Goal: Task Accomplishment & Management: Manage account settings

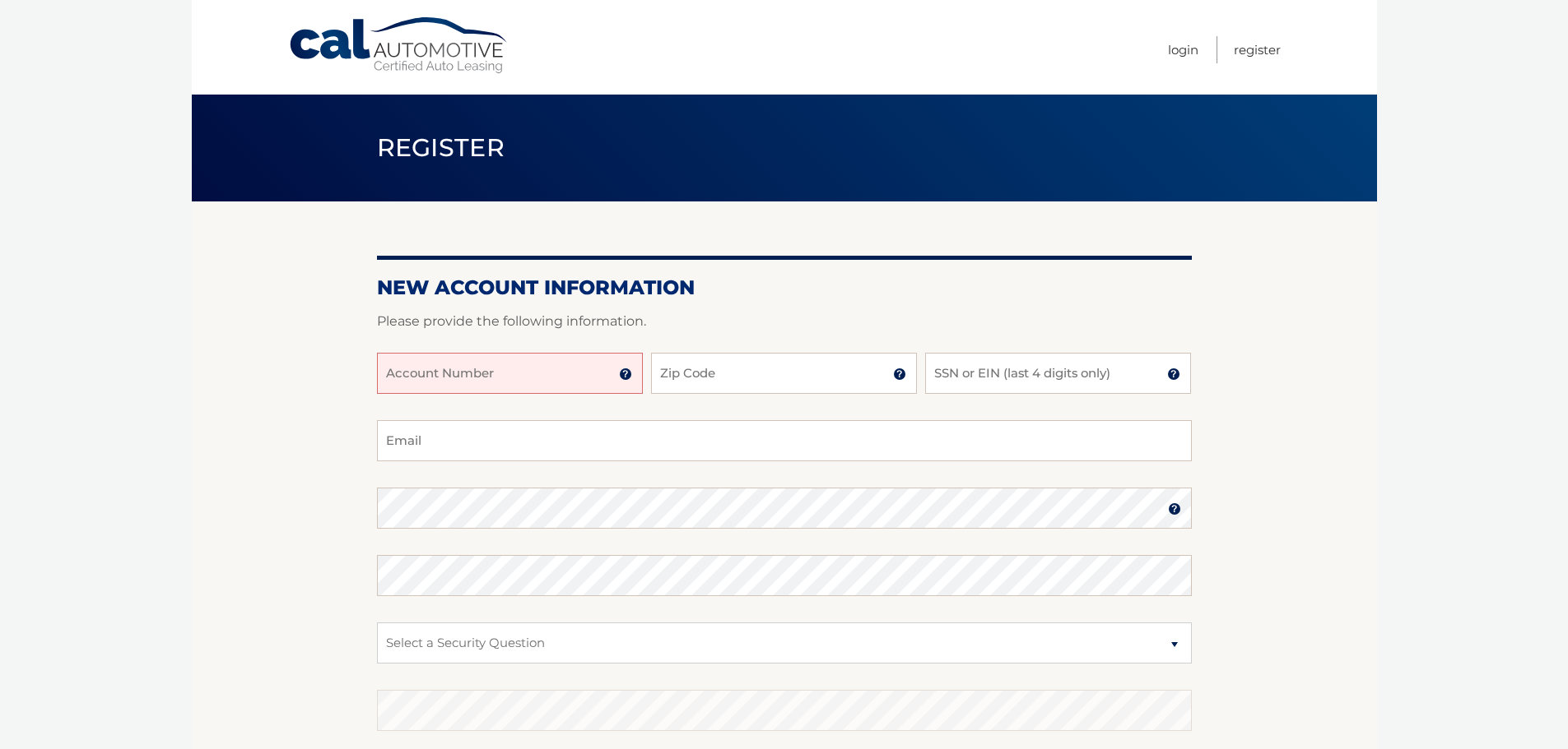
click at [525, 378] on input "Account Number" at bounding box center [510, 373] width 266 height 41
click at [623, 375] on img at bounding box center [626, 374] width 13 height 13
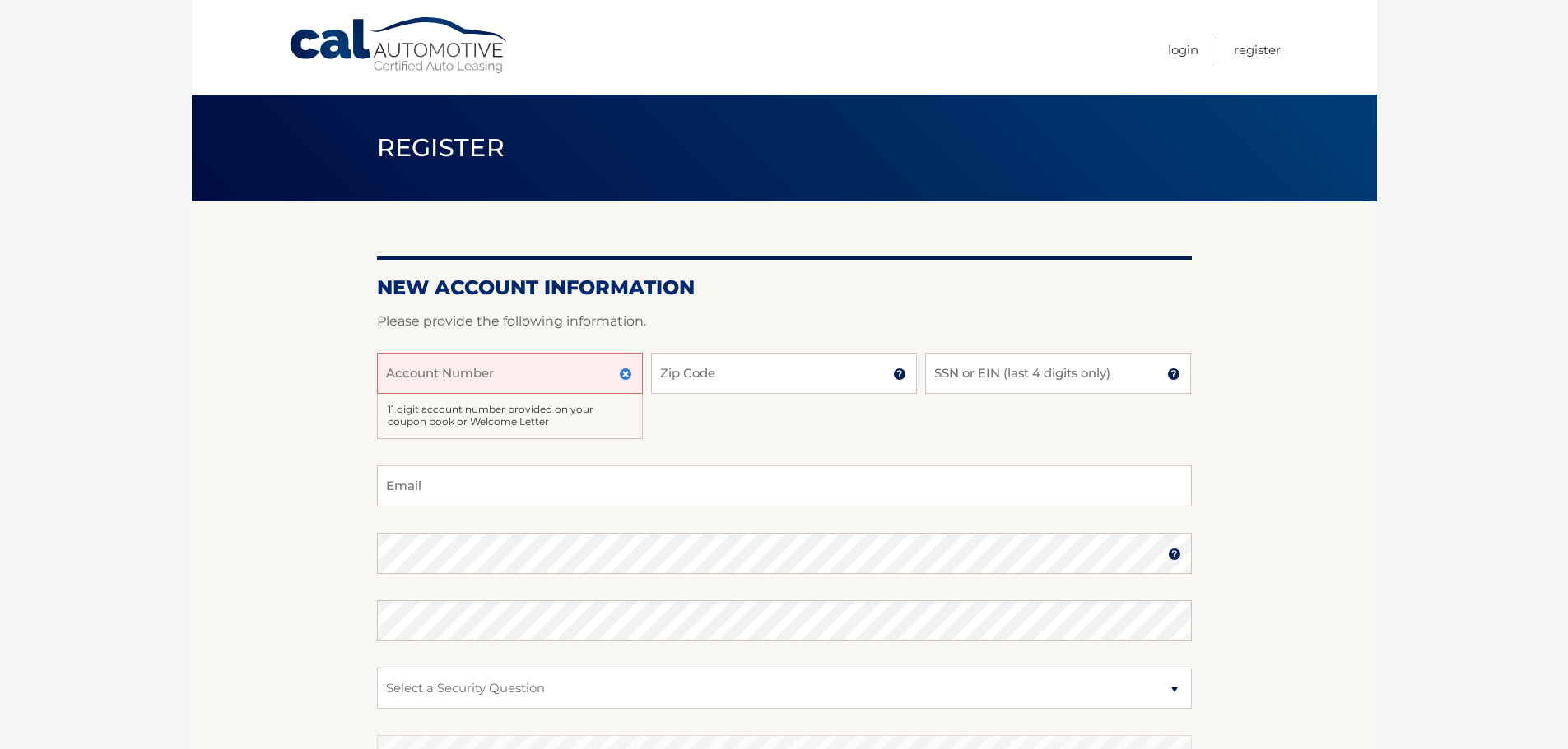
click at [497, 380] on input "Account Number" at bounding box center [510, 373] width 266 height 41
type input "44456011158"
click at [737, 374] on input "Zip Code" at bounding box center [784, 373] width 266 height 41
type input "07716"
click at [706, 443] on div "44456011158 Account Number 11 digit account number provided on your coupon book…" at bounding box center [785, 409] width 815 height 113
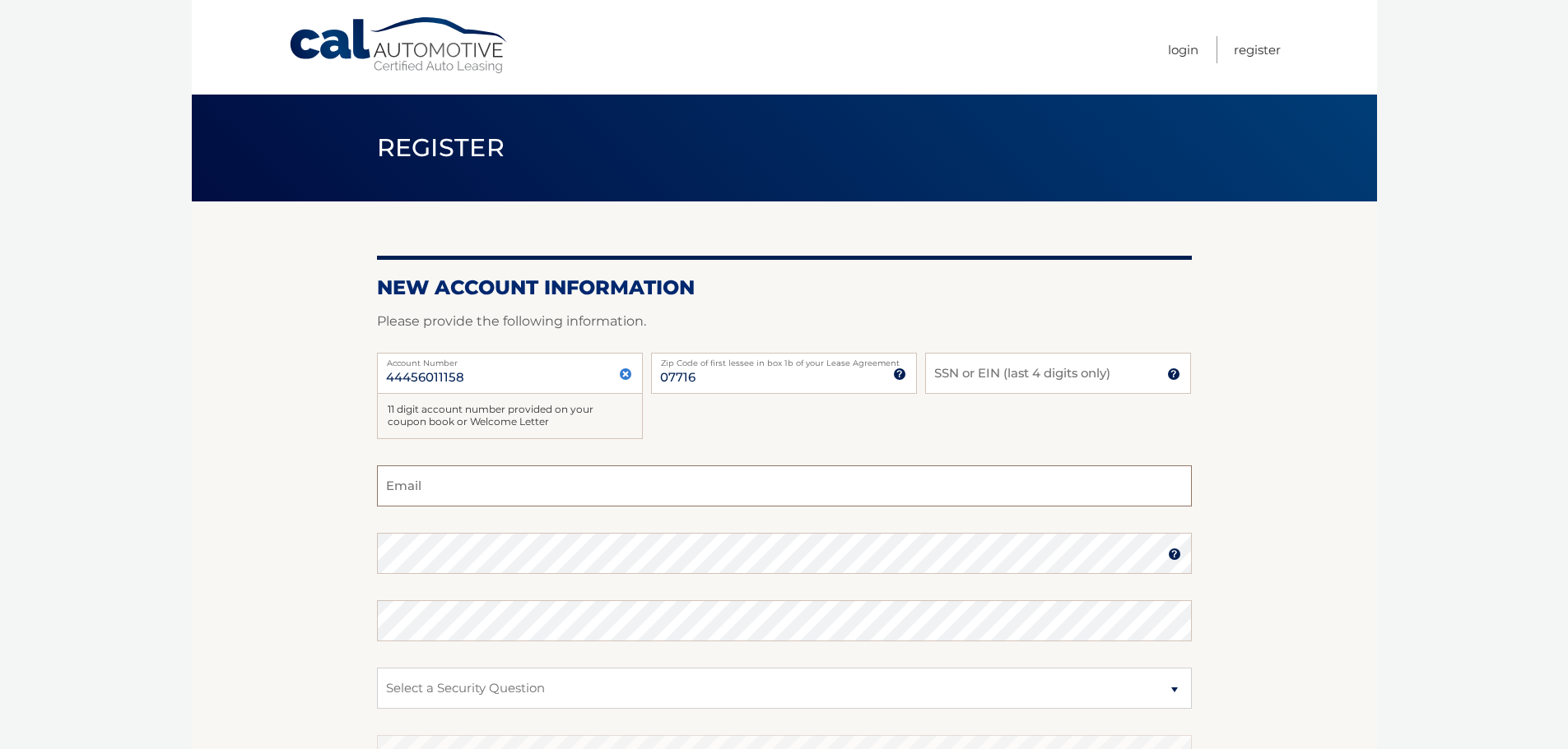
click at [419, 490] on input "Email" at bounding box center [785, 486] width 815 height 41
click at [1178, 375] on img at bounding box center [1174, 374] width 13 height 13
click at [1272, 434] on section "New Account Information Please provide the following information. 44456011158 A…" at bounding box center [785, 544] width 1186 height 688
click at [1054, 379] on input "SSN or EIN (last 4 digits only)" at bounding box center [1059, 373] width 266 height 41
type input "8445"
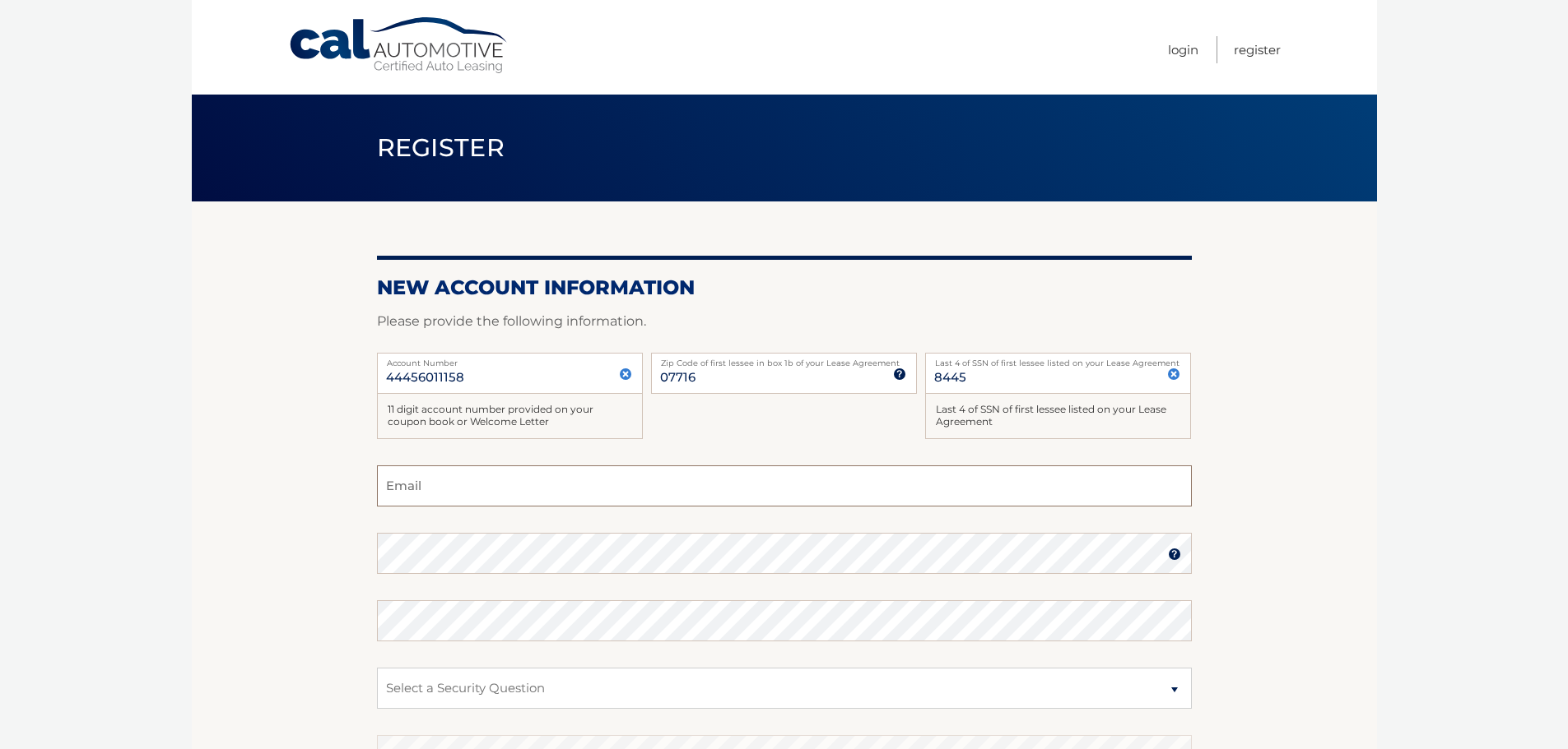
click at [441, 487] on input "Email" at bounding box center [785, 486] width 815 height 41
type input "erinh325@gmail.com"
click at [1172, 550] on img at bounding box center [1175, 555] width 13 height 13
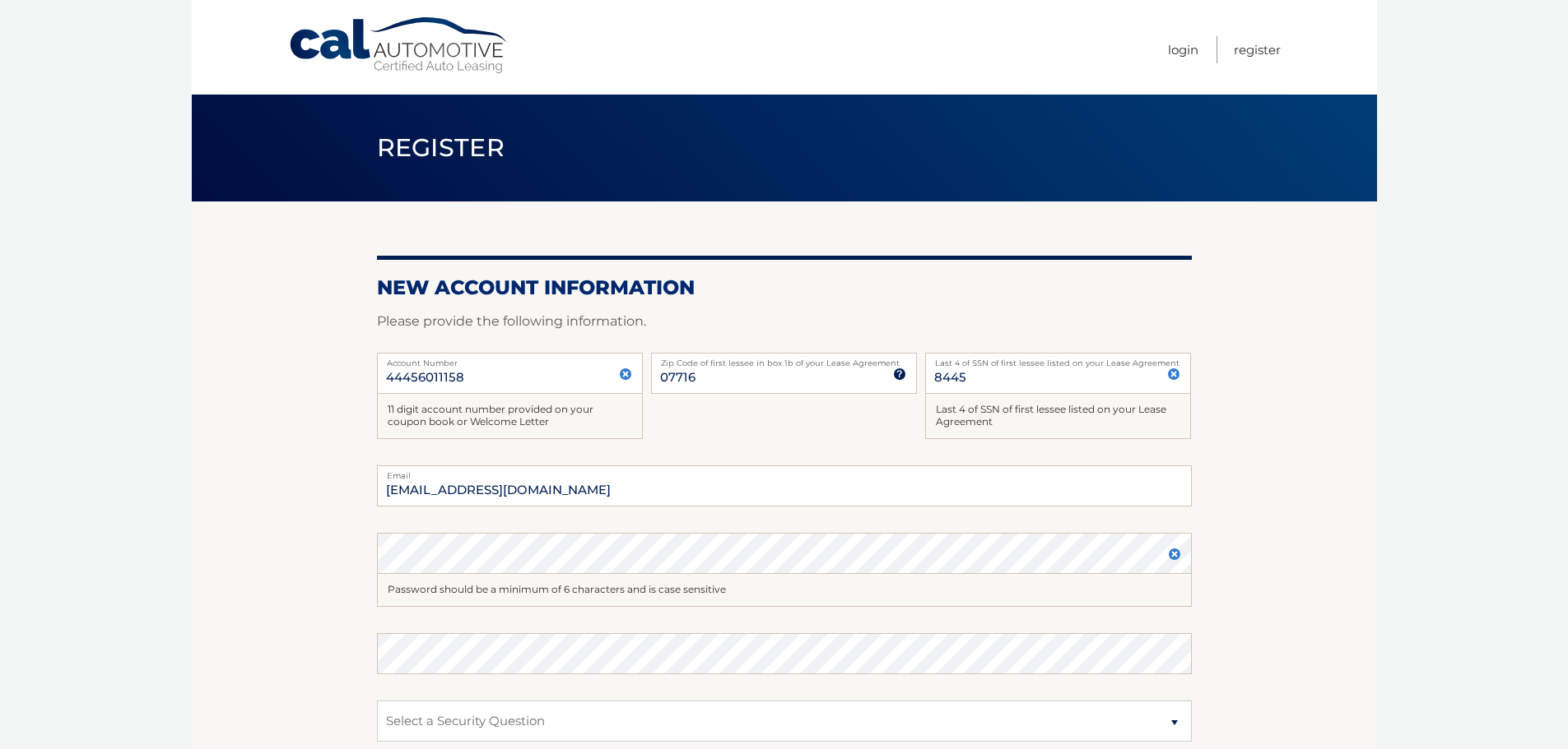
click at [1172, 550] on img at bounding box center [1175, 555] width 13 height 13
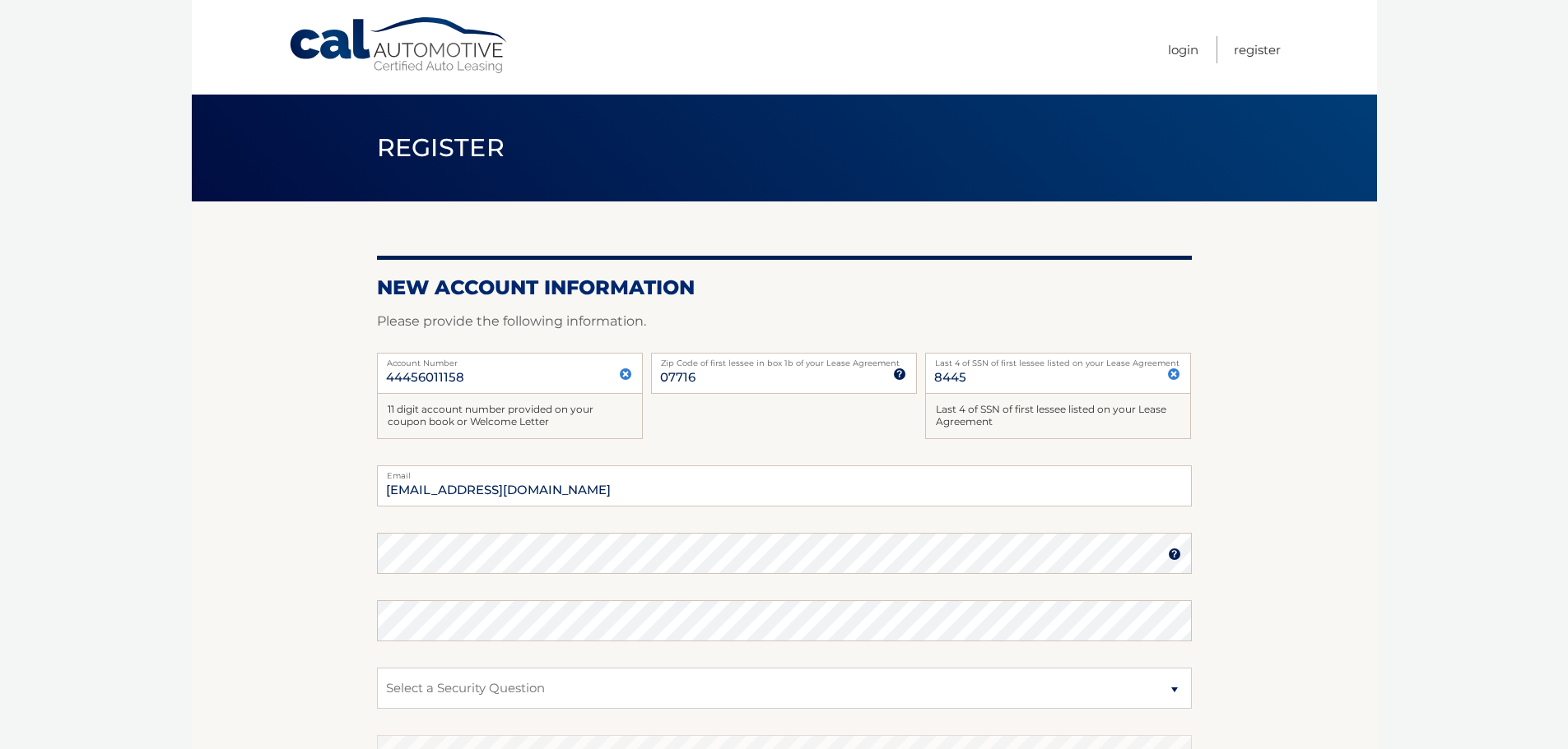
click at [1172, 550] on img at bounding box center [1175, 555] width 13 height 13
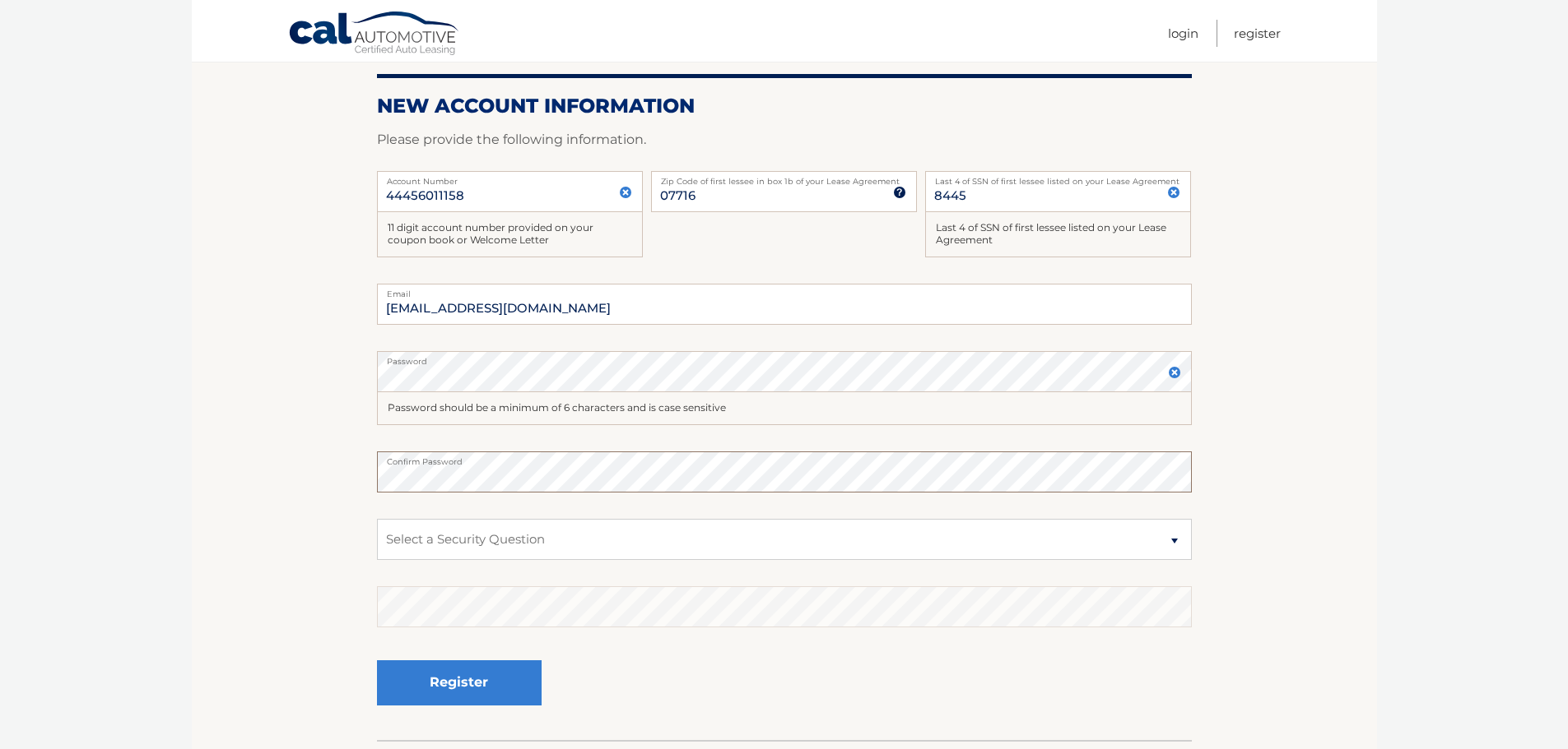
scroll to position [220, 0]
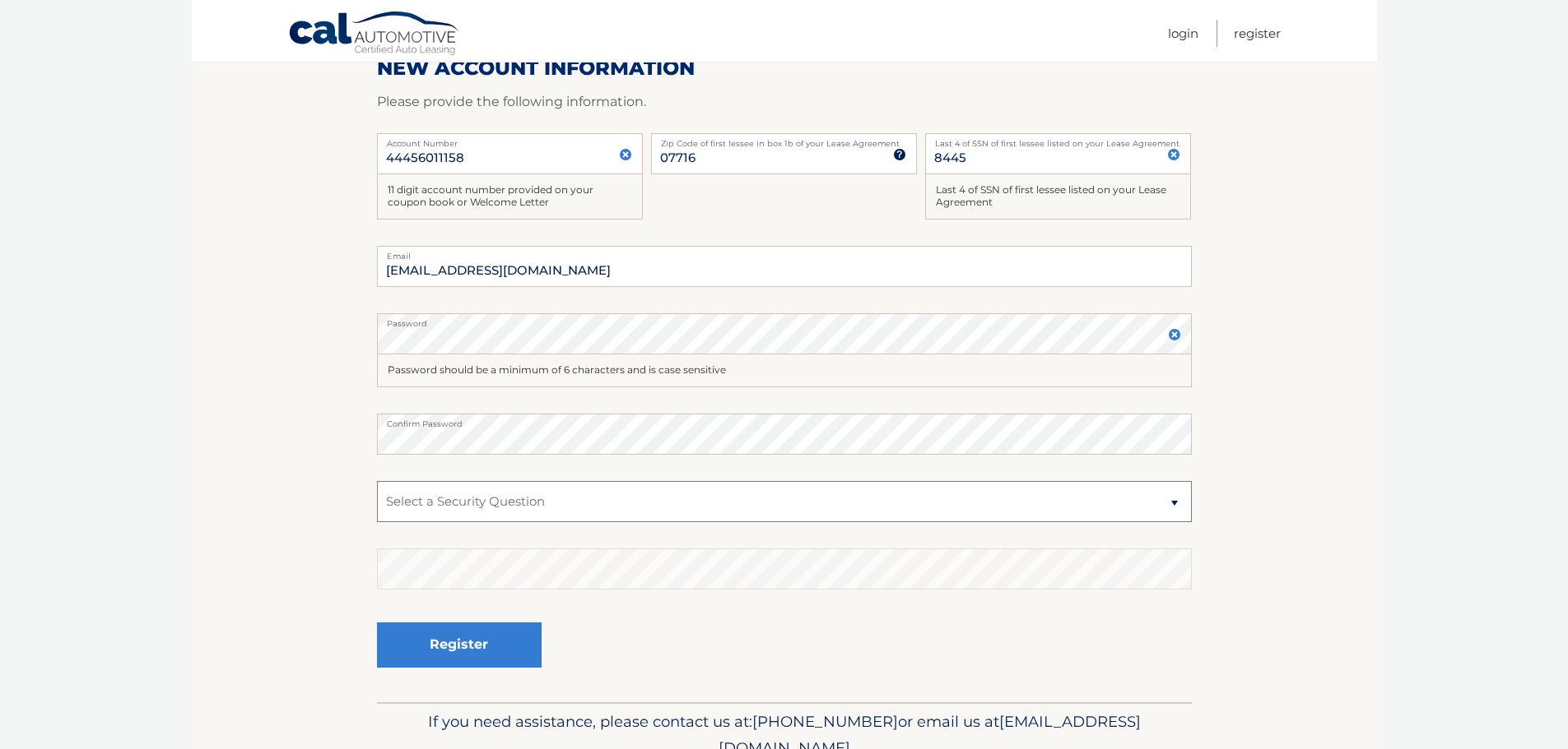
click at [1176, 499] on select "Select a Security Question What was the name of your elementary school? What is…" at bounding box center [785, 502] width 815 height 41
select select "1"
click at [377, 481] on select "Select a Security Question What was the name of your elementary school? What is…" at bounding box center [785, 502] width 815 height 41
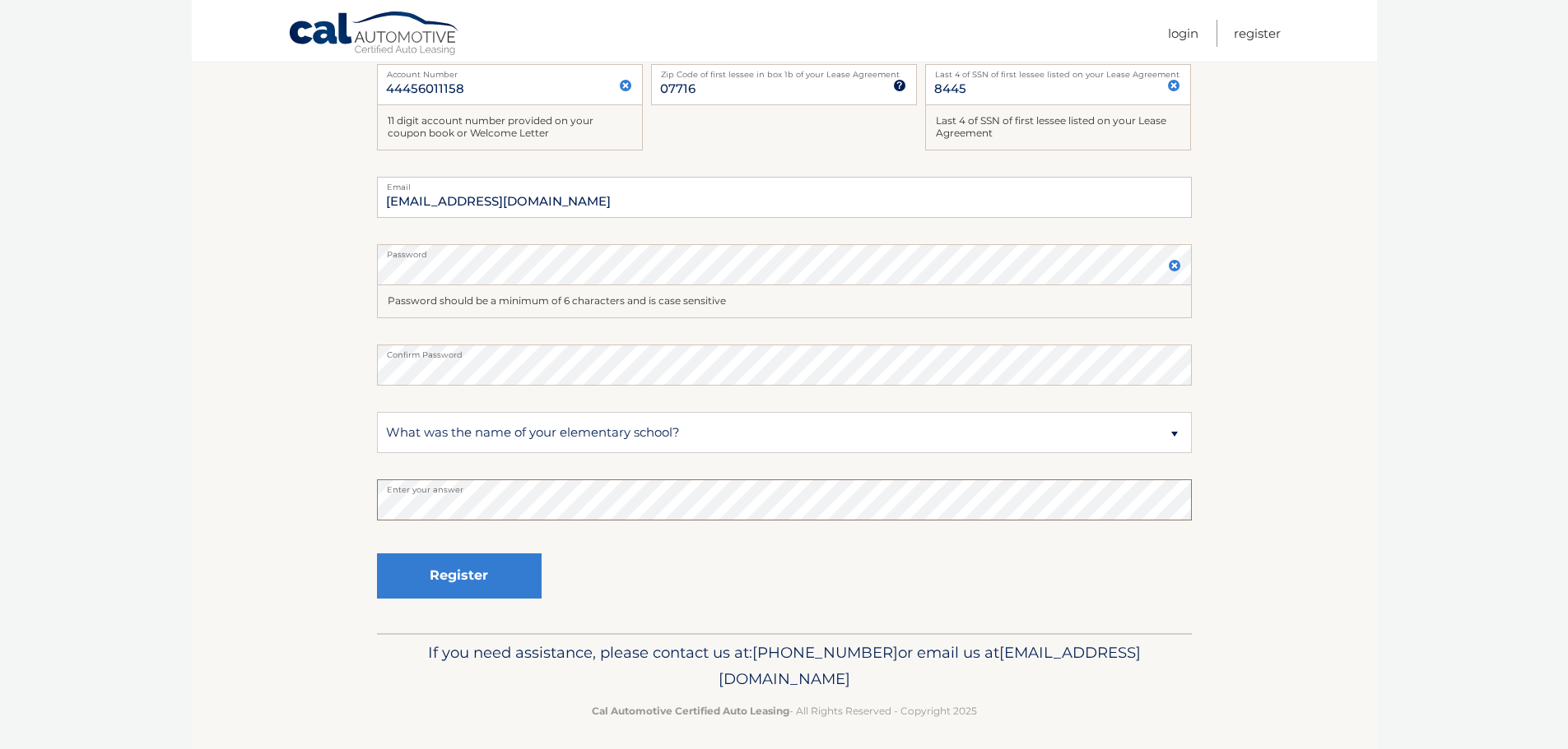
scroll to position [297, 0]
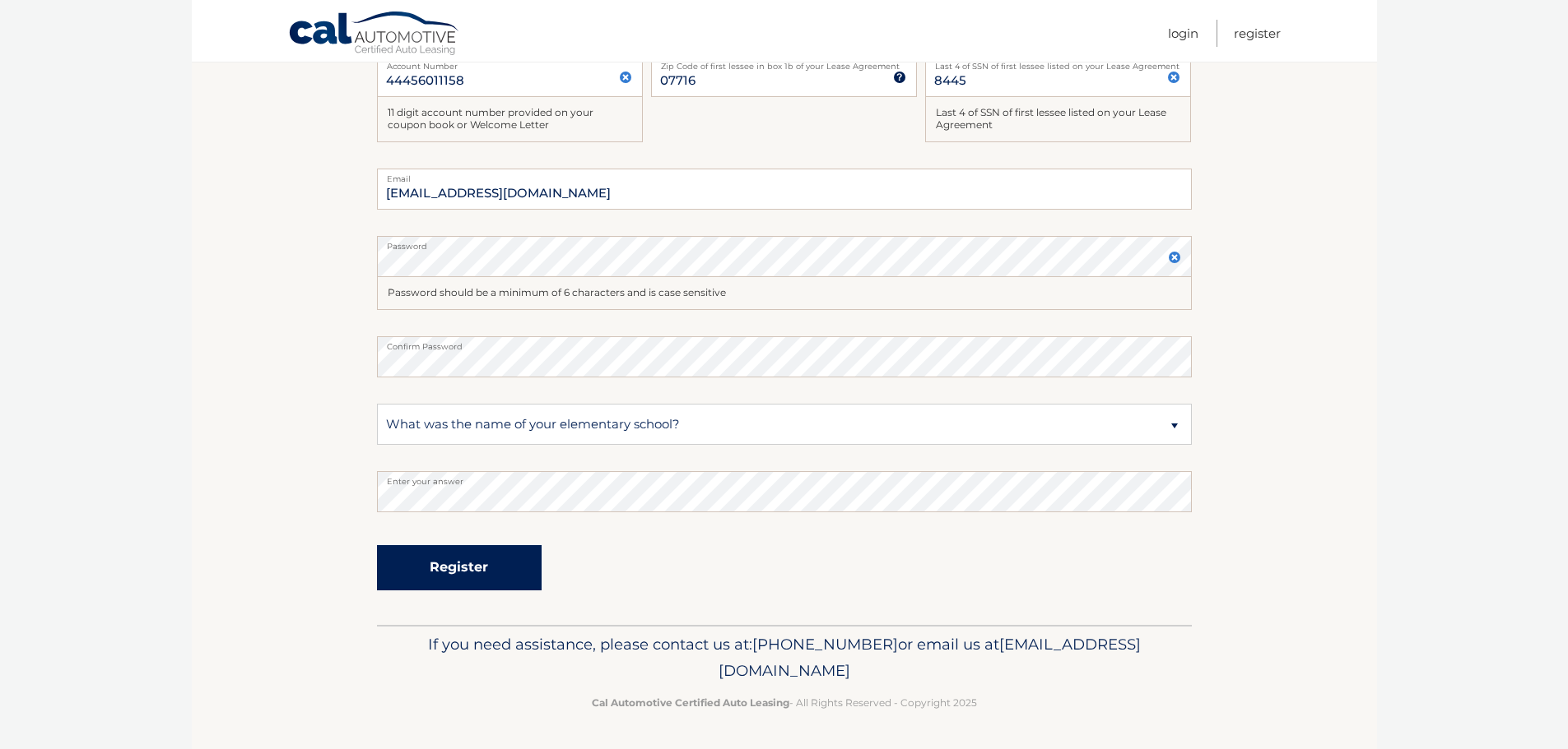
click at [447, 566] on button "Register" at bounding box center [459, 568] width 164 height 45
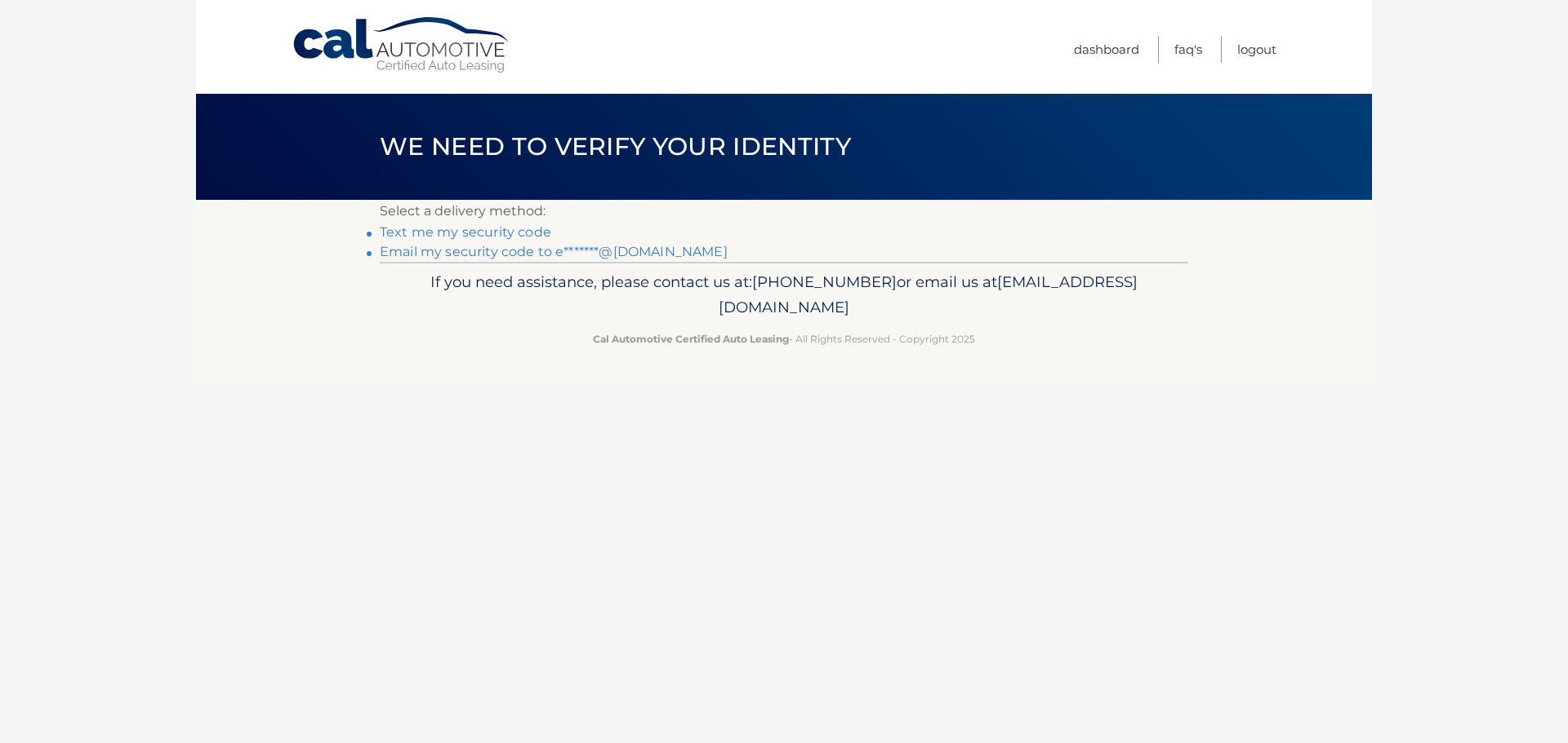
click at [469, 246] on link "Email my security code to e*******@gmail.com" at bounding box center [554, 251] width 348 height 16
click at [471, 234] on link "Text me my security code" at bounding box center [465, 232] width 171 height 16
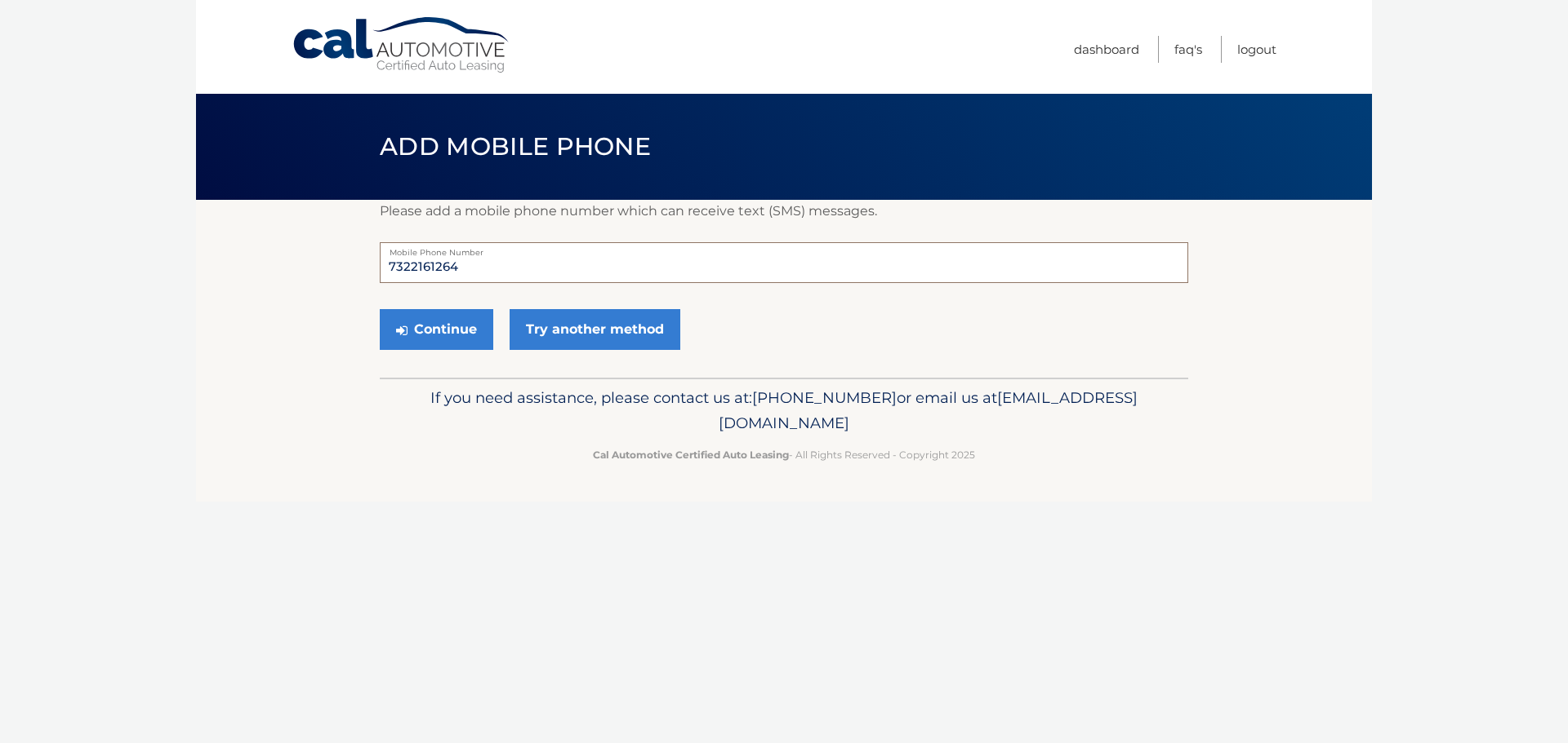
click at [472, 268] on input "7322161264" at bounding box center [784, 262] width 809 height 41
type input "7322337189"
click at [440, 330] on button "Continue" at bounding box center [437, 329] width 114 height 41
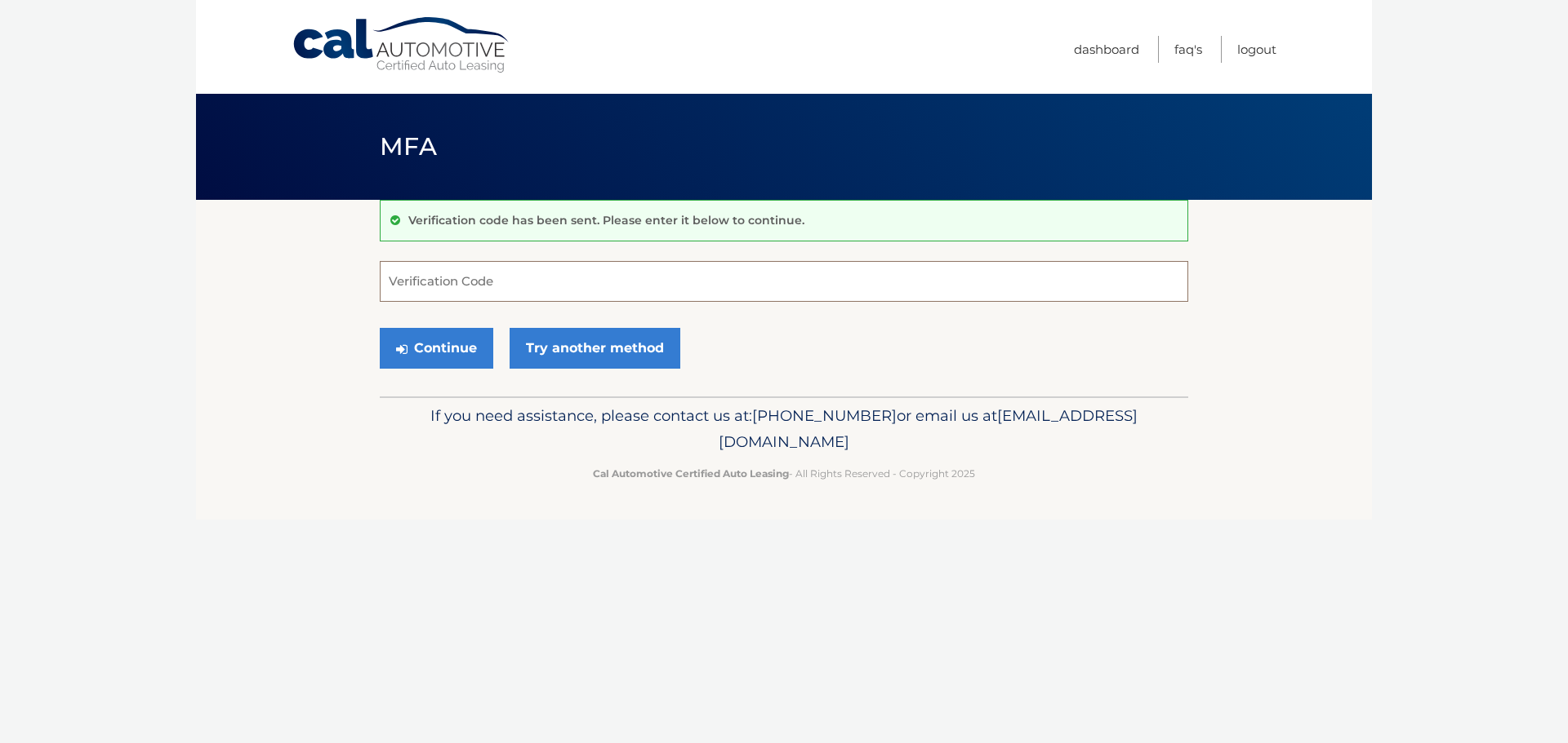
click at [423, 287] on input "Verification Code" at bounding box center [784, 281] width 809 height 41
type input "905058"
click at [420, 347] on button "Continue" at bounding box center [437, 348] width 114 height 41
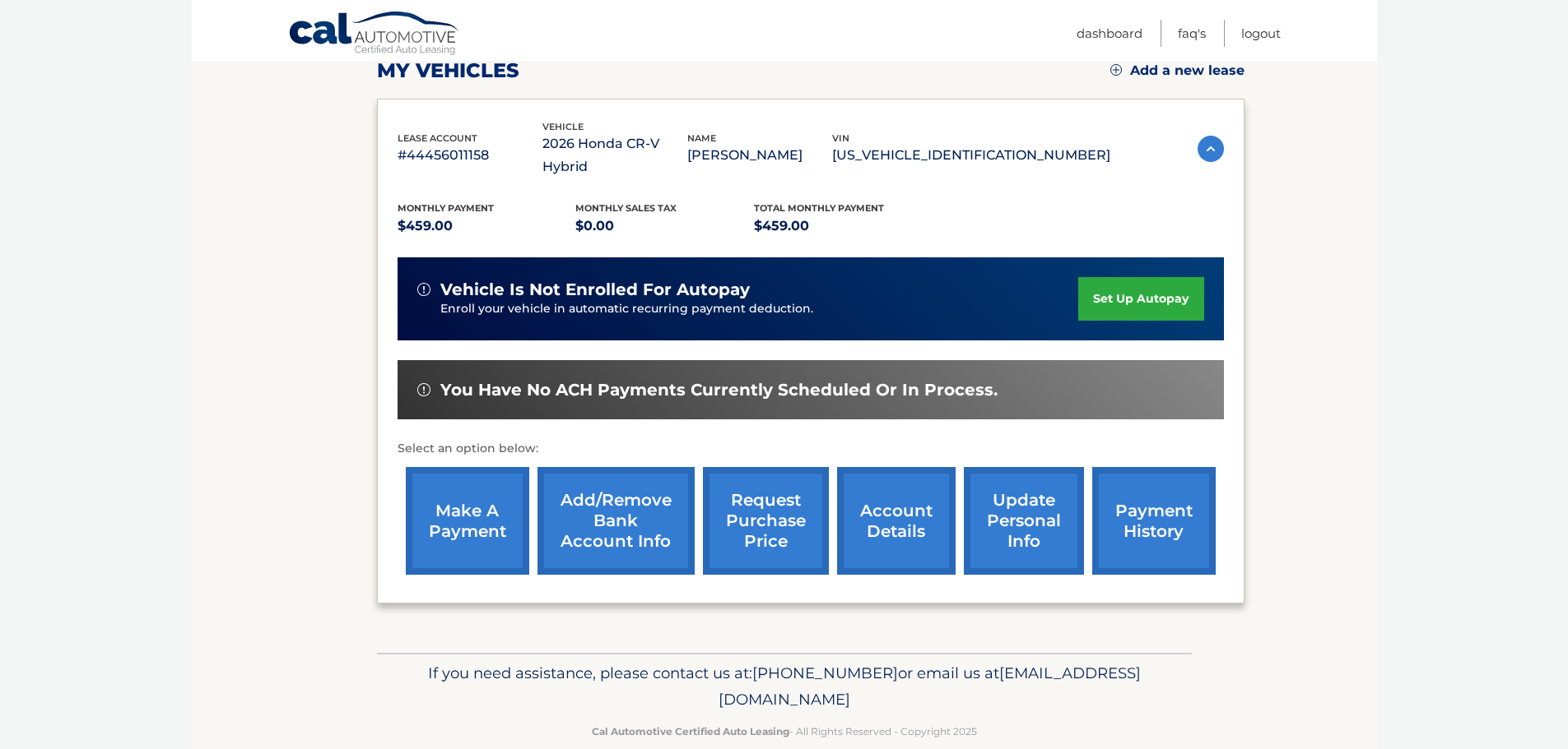
scroll to position [247, 0]
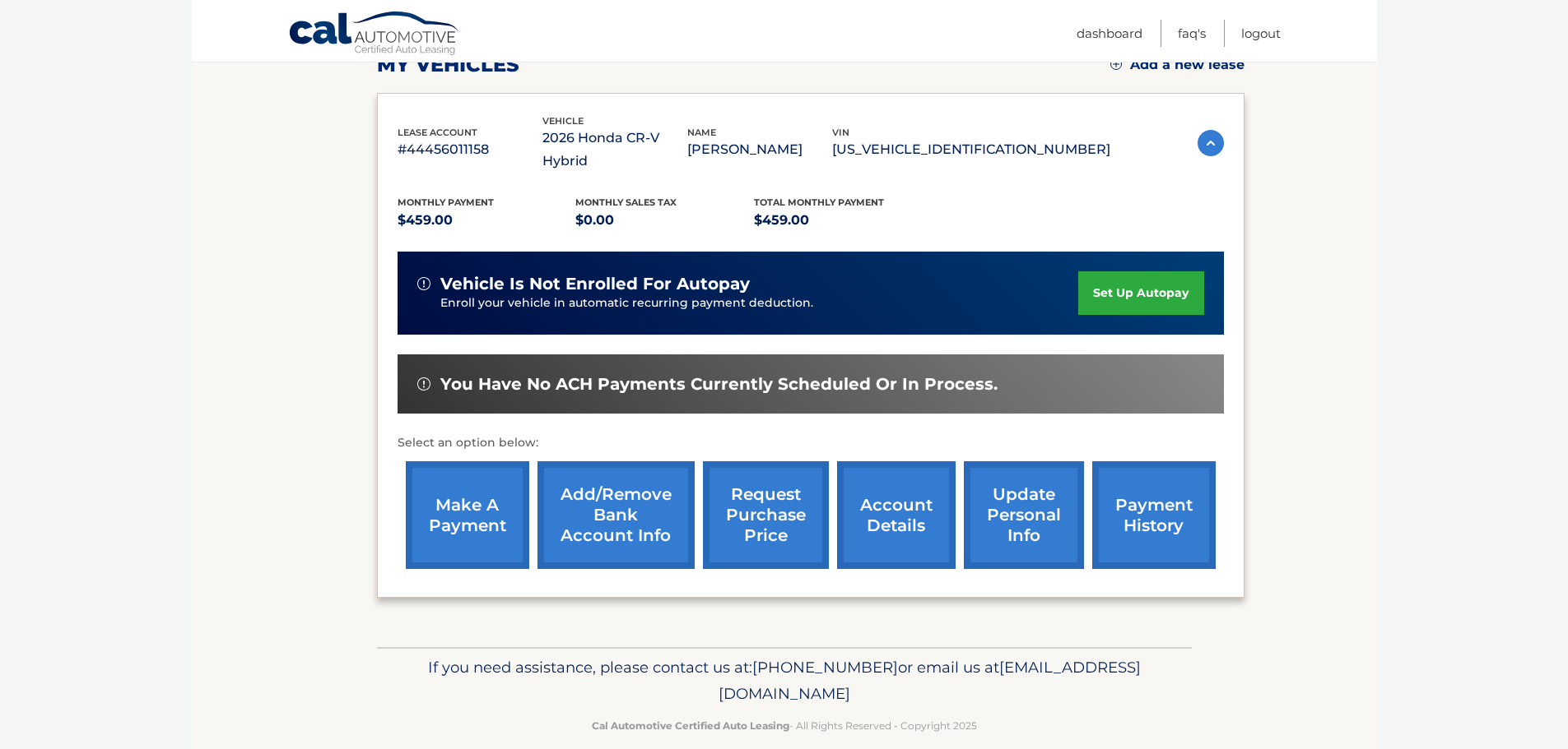
click at [470, 491] on link "make a payment" at bounding box center [467, 515] width 124 height 108
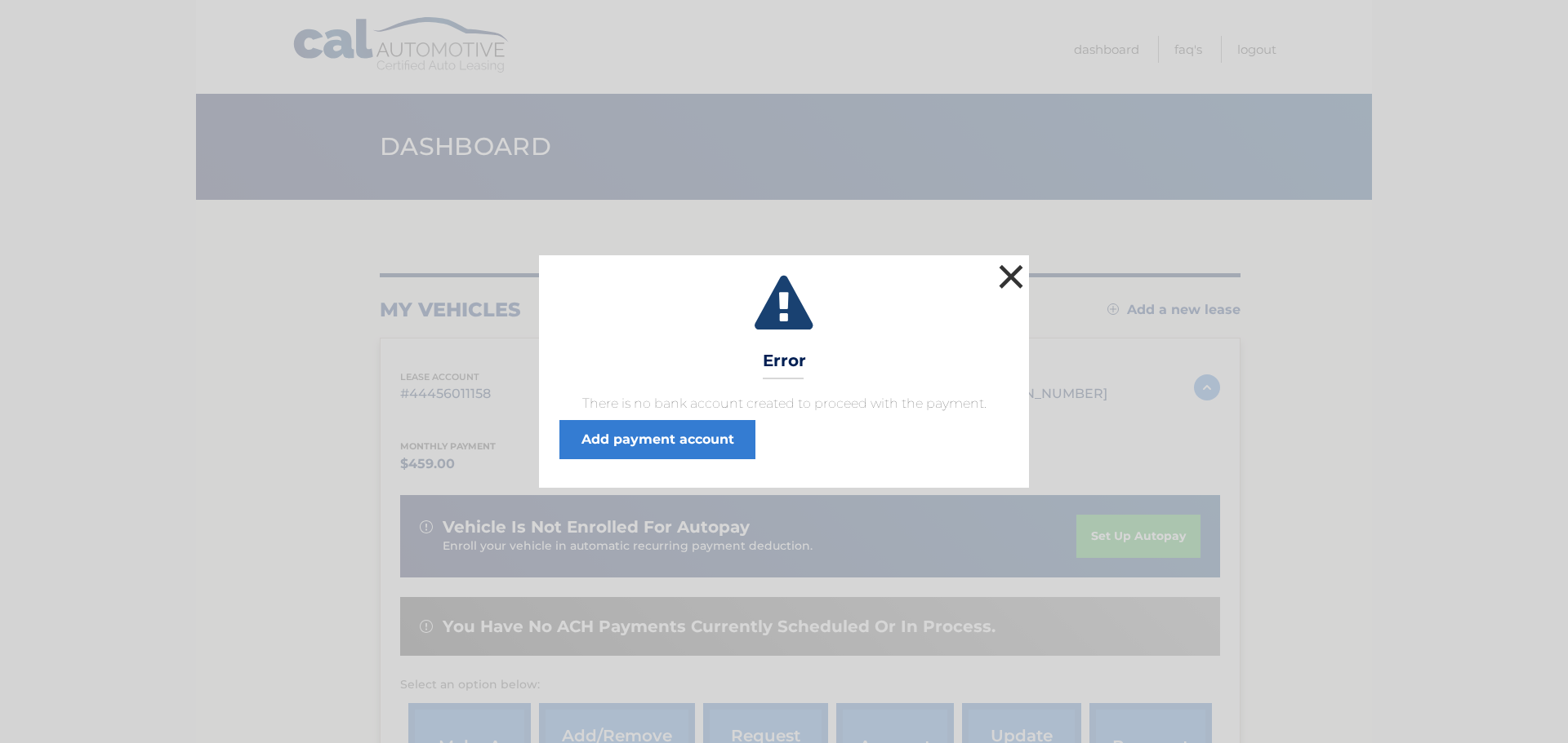
click at [1007, 276] on button "×" at bounding box center [1011, 276] width 33 height 33
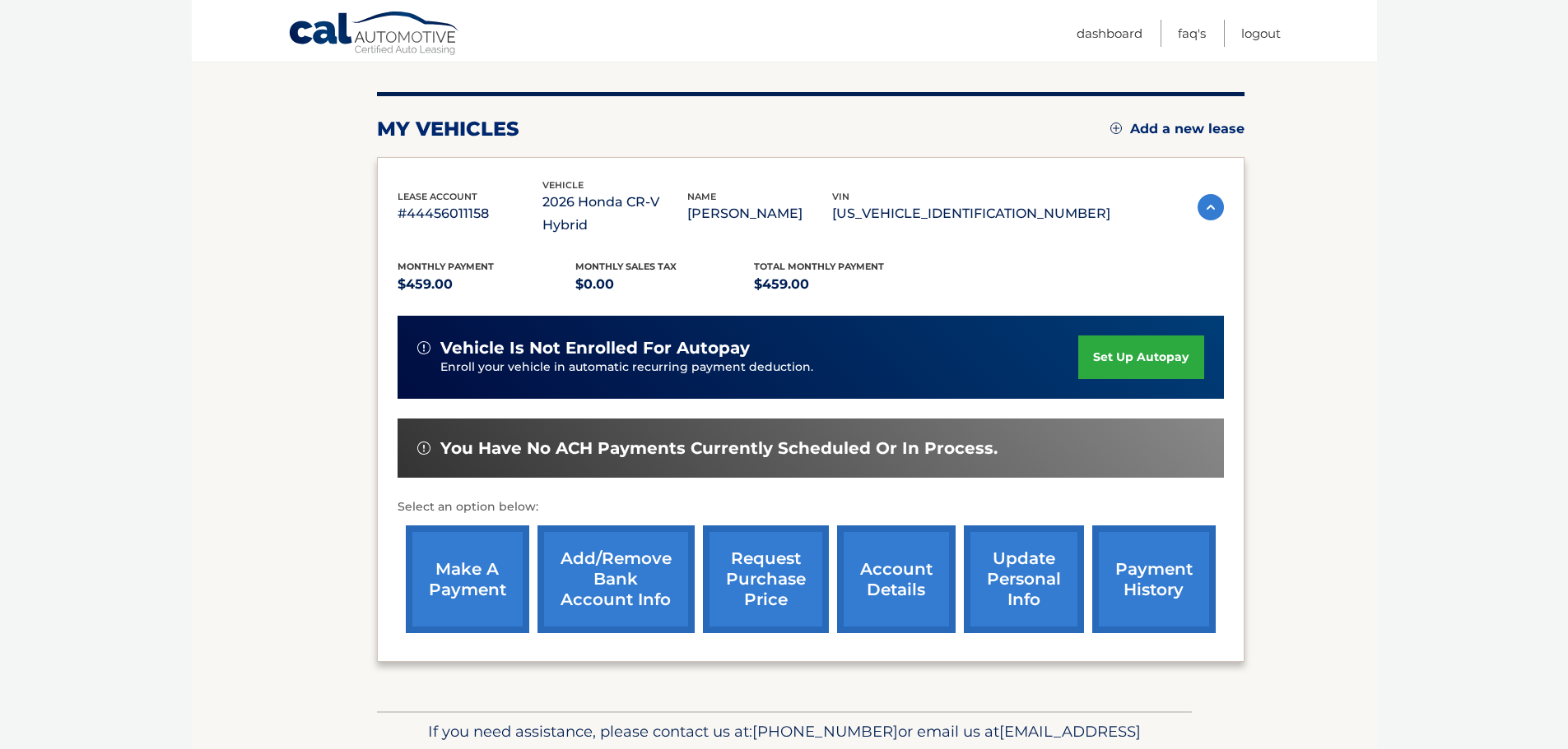
scroll to position [220, 0]
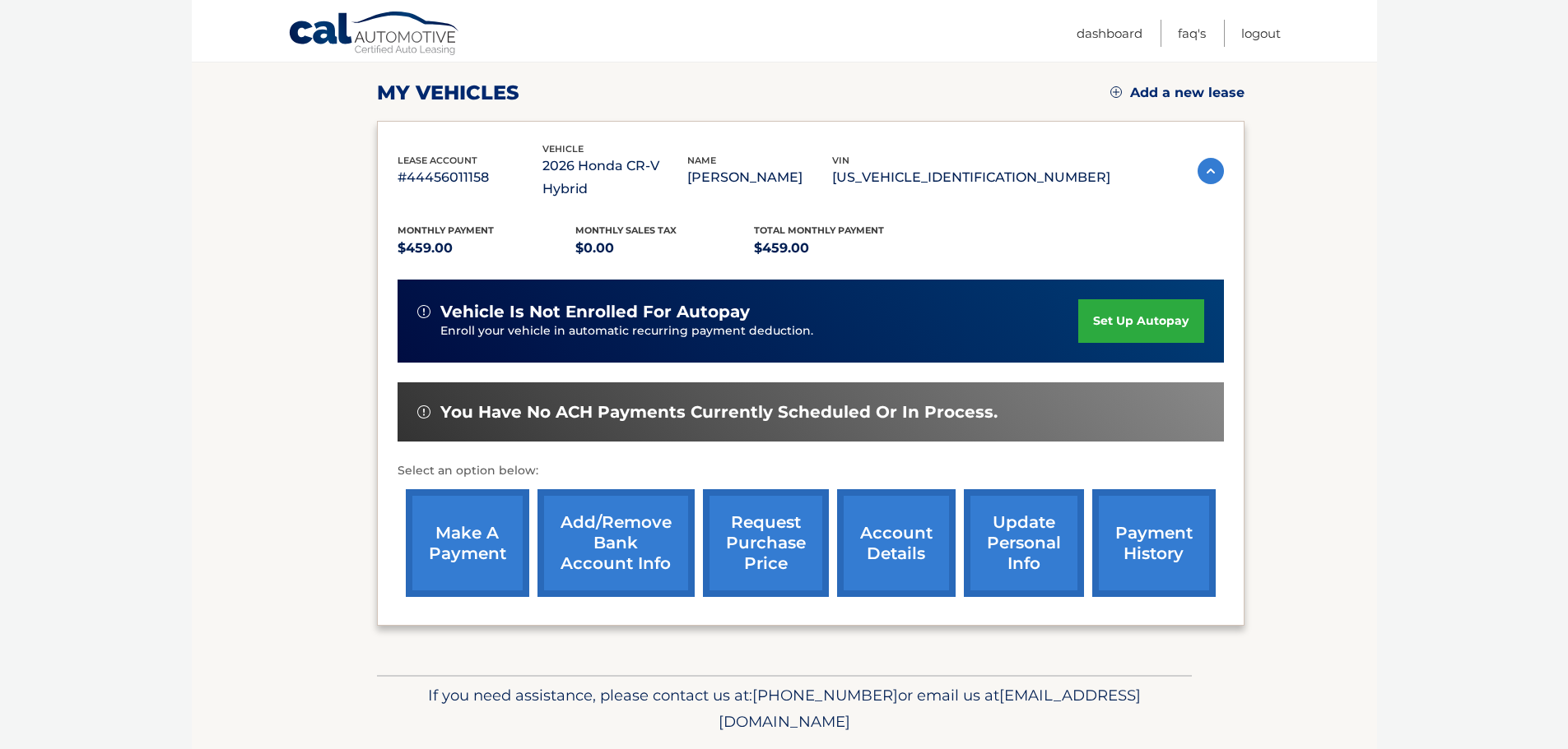
click at [609, 529] on link "Add/Remove bank account info" at bounding box center [616, 544] width 157 height 108
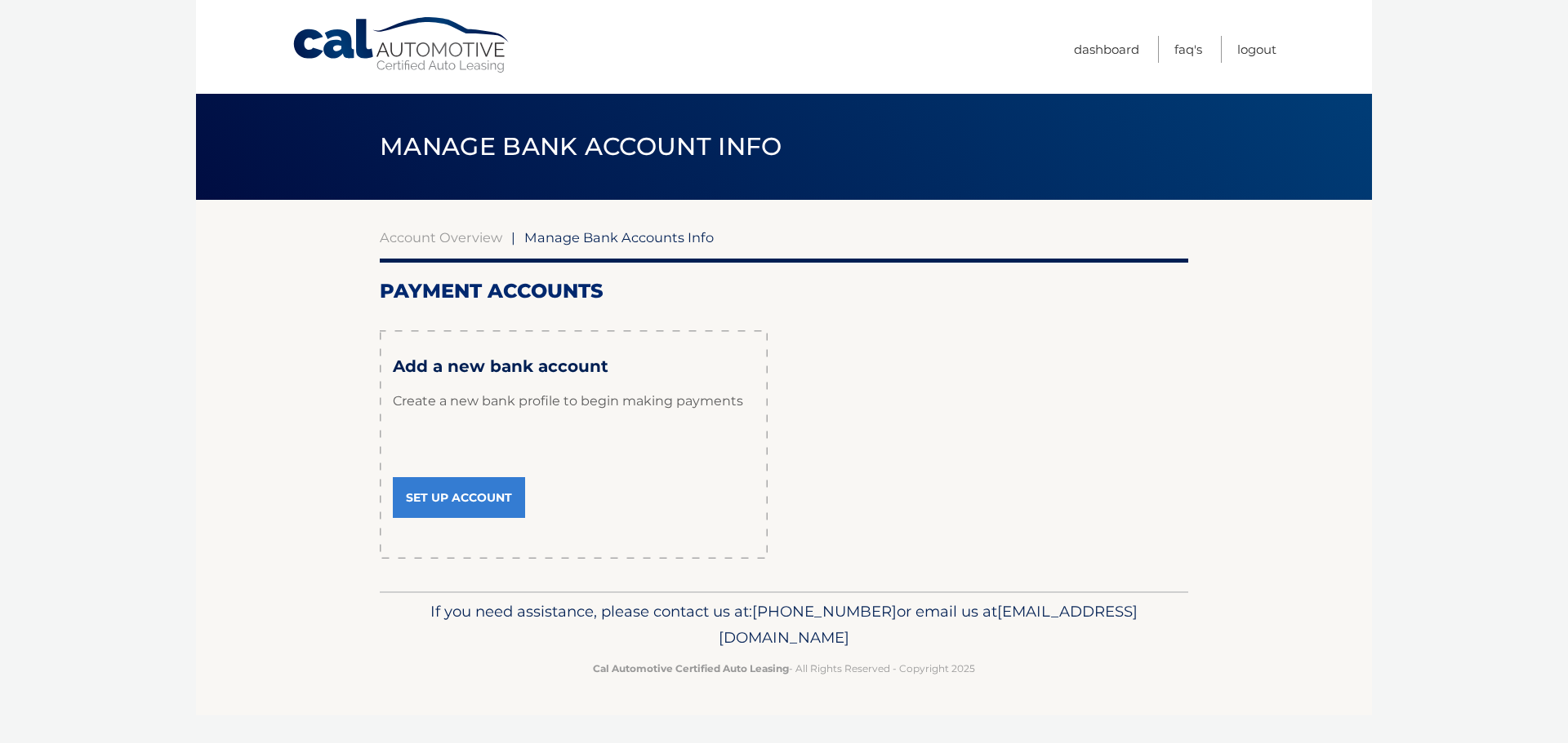
click at [433, 501] on link "Set Up Account" at bounding box center [459, 498] width 132 height 41
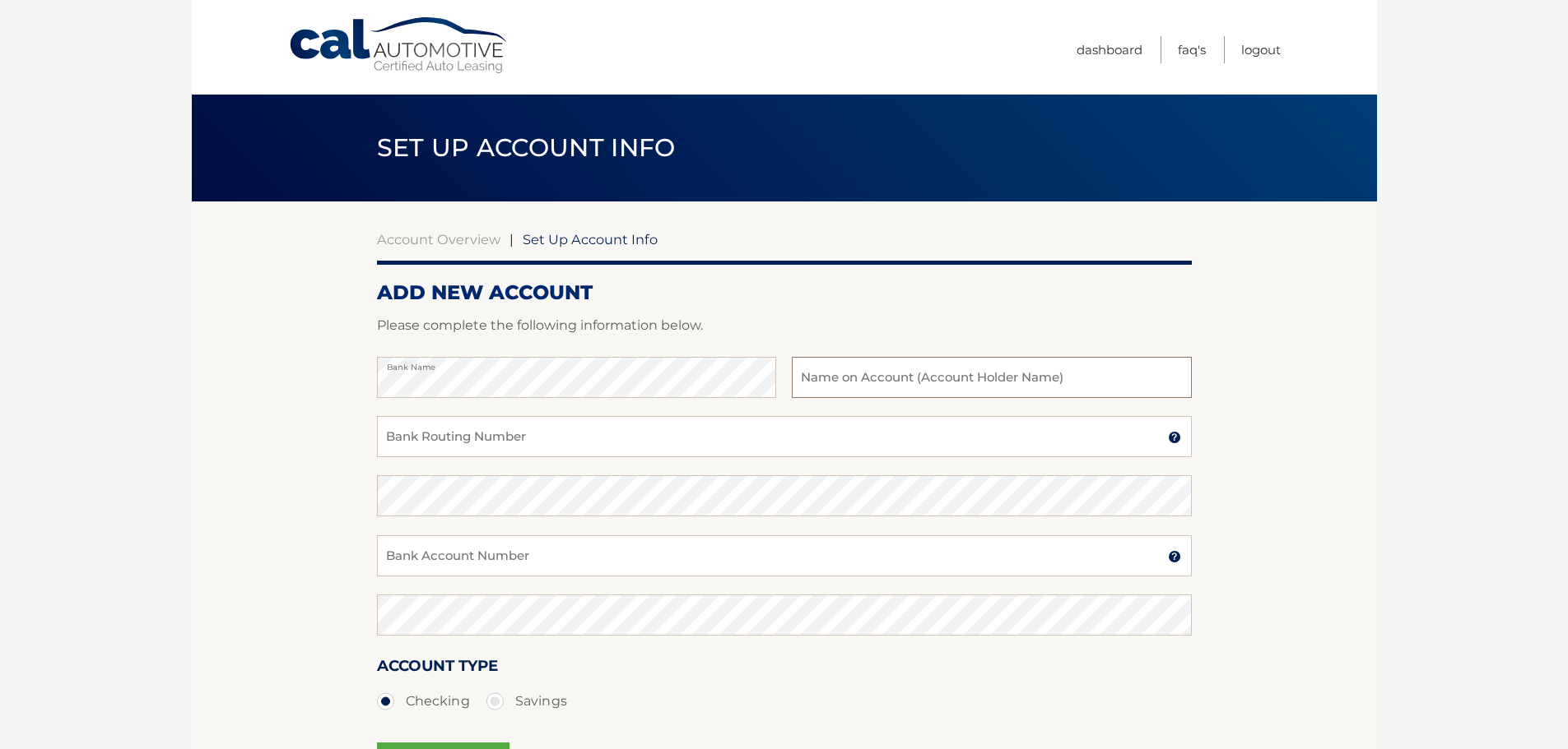
click at [936, 379] on input "text" at bounding box center [991, 377] width 399 height 41
type input "albin henneberger"
click at [490, 437] on input "Bank Routing Number" at bounding box center [785, 437] width 815 height 41
type input "021200339"
click at [542, 552] on input "Bank Account Number" at bounding box center [785, 555] width 815 height 41
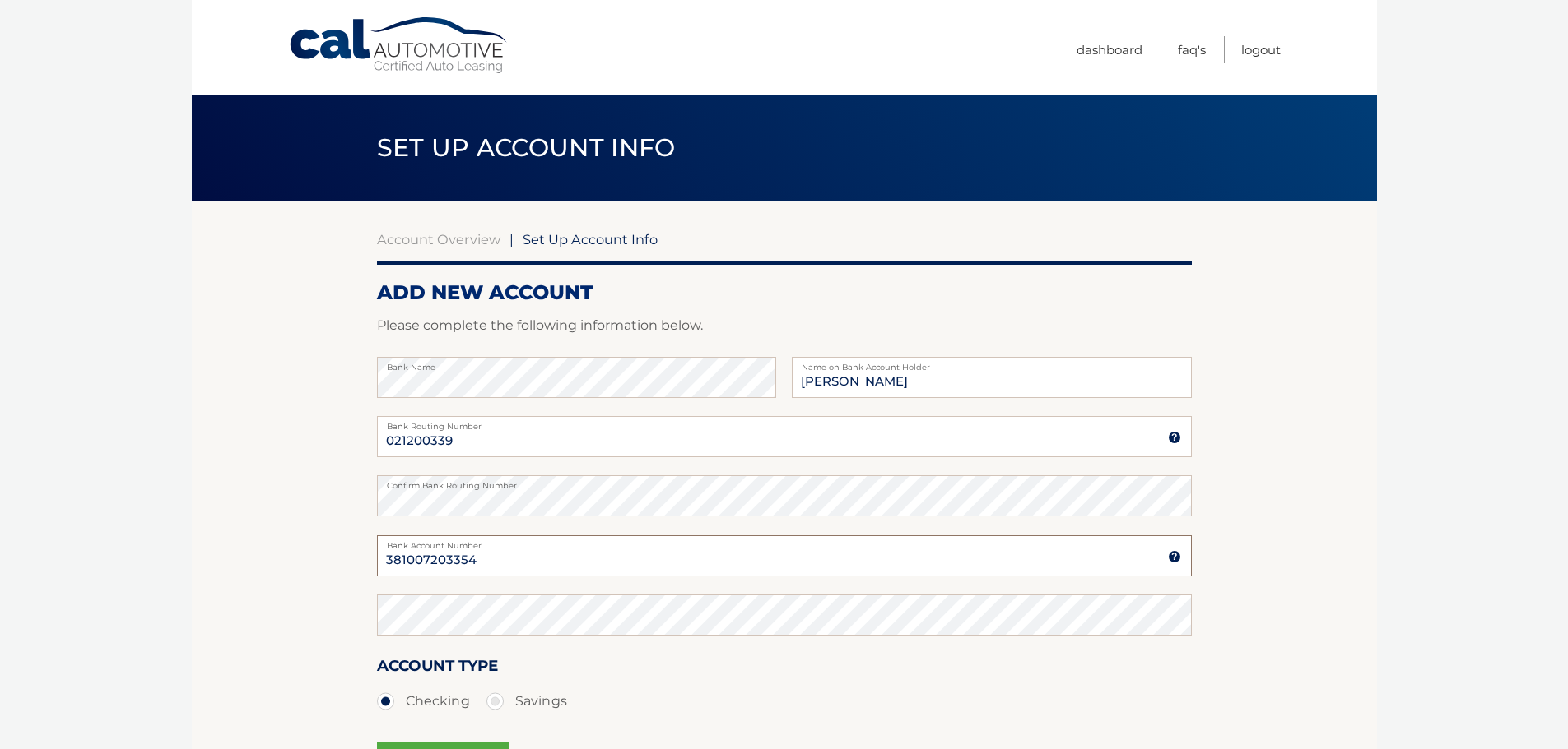
type input "381007203354"
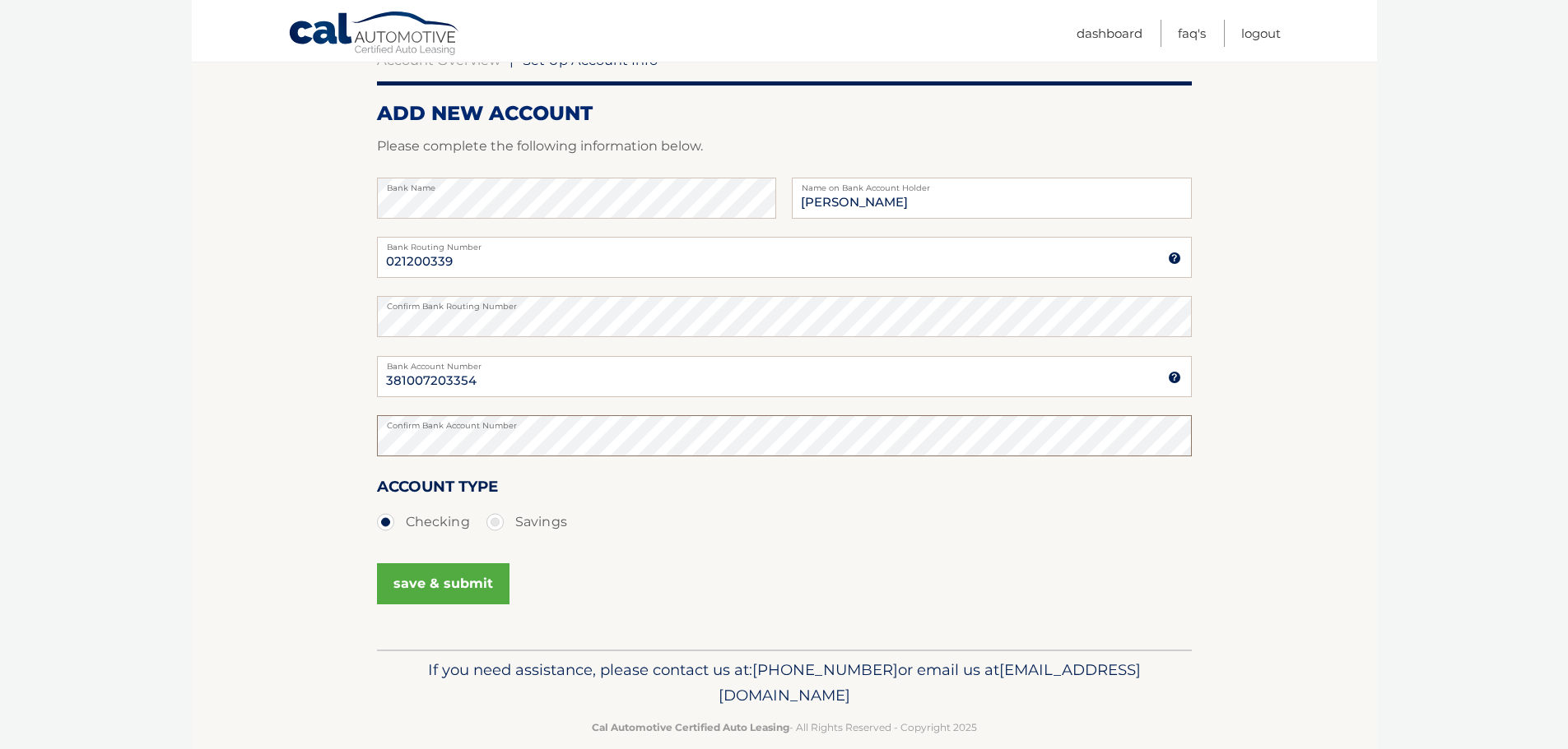
scroll to position [205, 0]
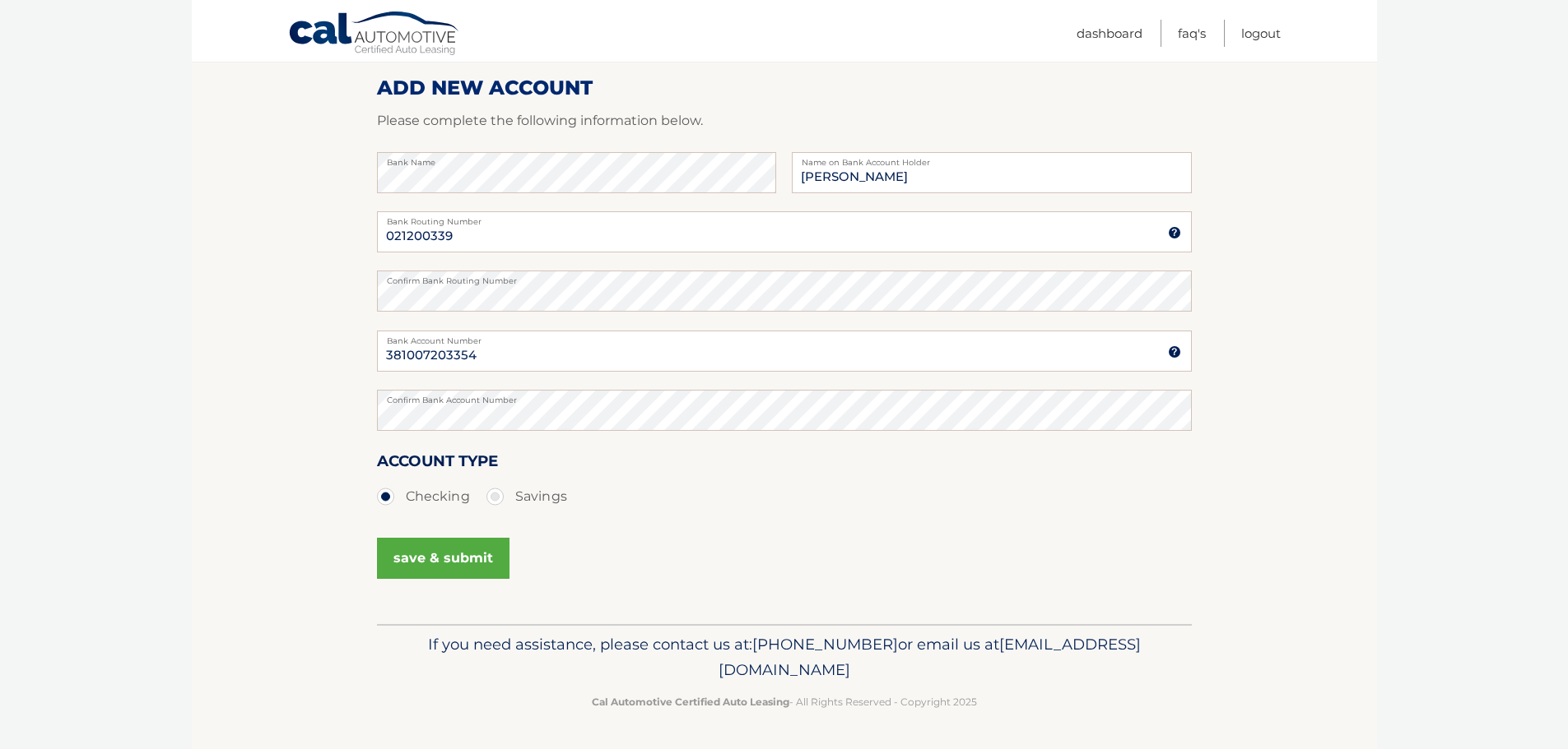
click at [408, 562] on button "save & submit" at bounding box center [443, 558] width 132 height 41
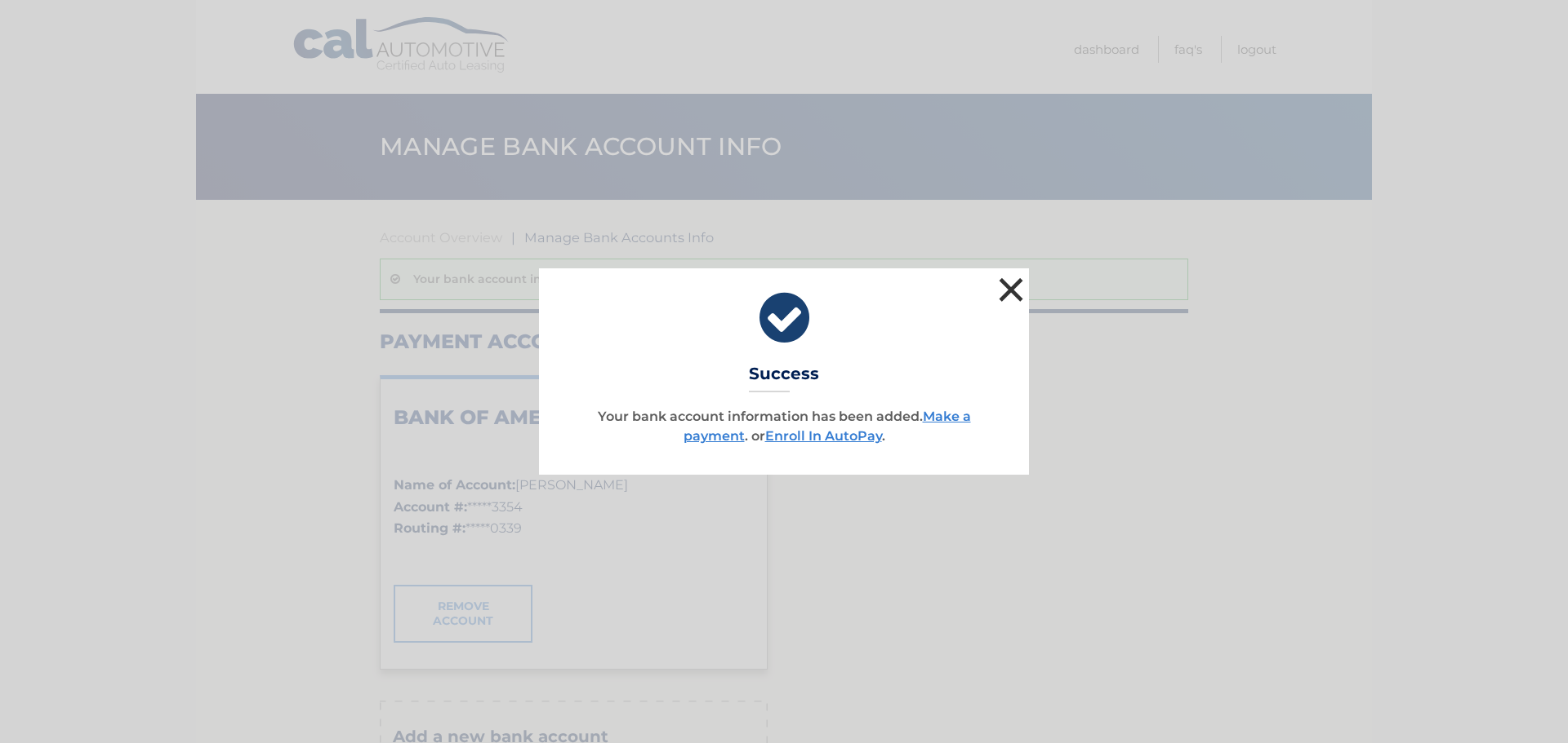
click at [1017, 286] on button "×" at bounding box center [1011, 289] width 33 height 33
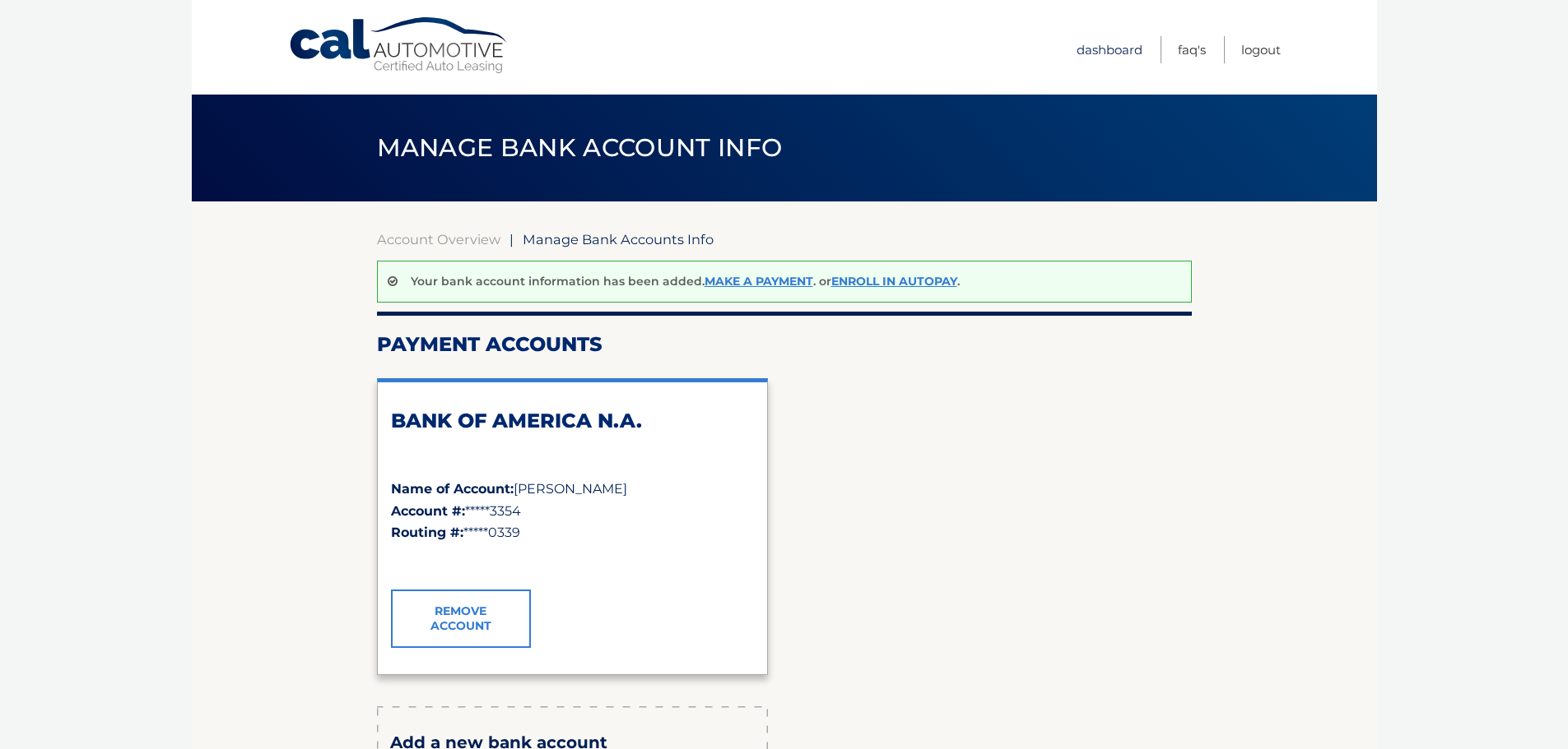
click at [1107, 50] on link "Dashboard" at bounding box center [1110, 50] width 66 height 27
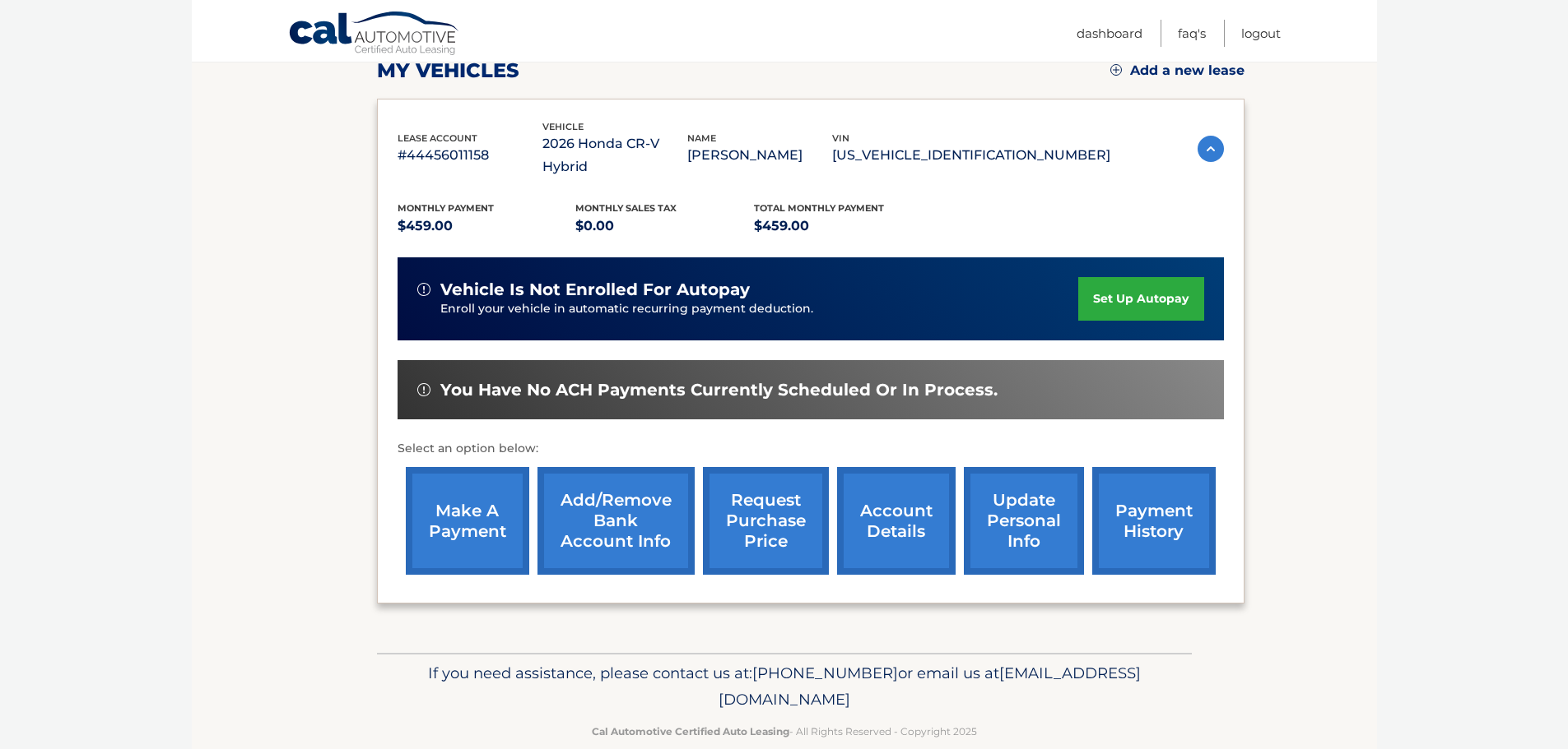
scroll to position [247, 0]
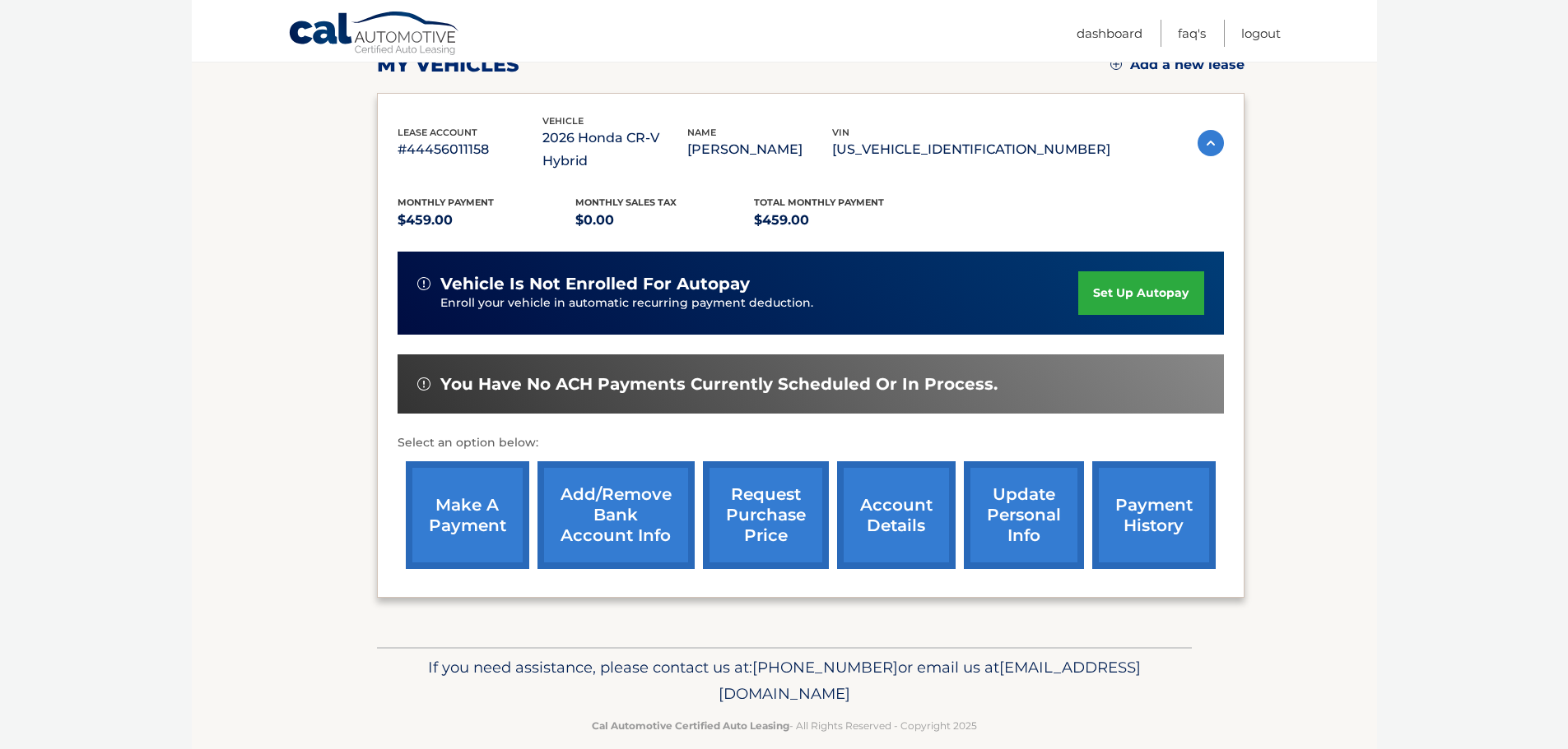
click at [454, 495] on link "make a payment" at bounding box center [467, 515] width 124 height 108
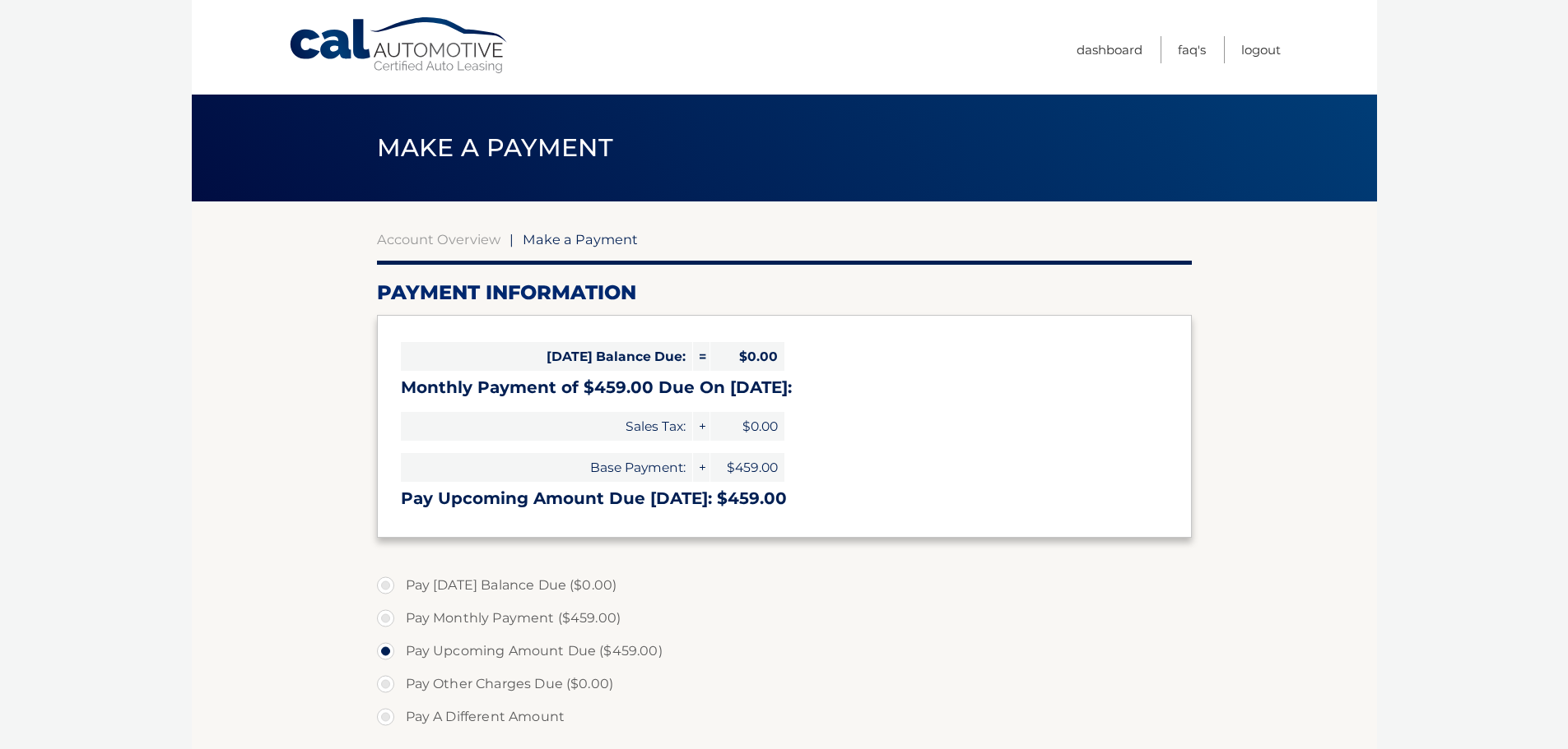
select select "YzE0MDFiYmUtYTg5Yy00Y2UyLTg3NWItMGM4NDVjY2UzYzQz"
click at [438, 235] on link "Account Overview" at bounding box center [439, 240] width 124 height 17
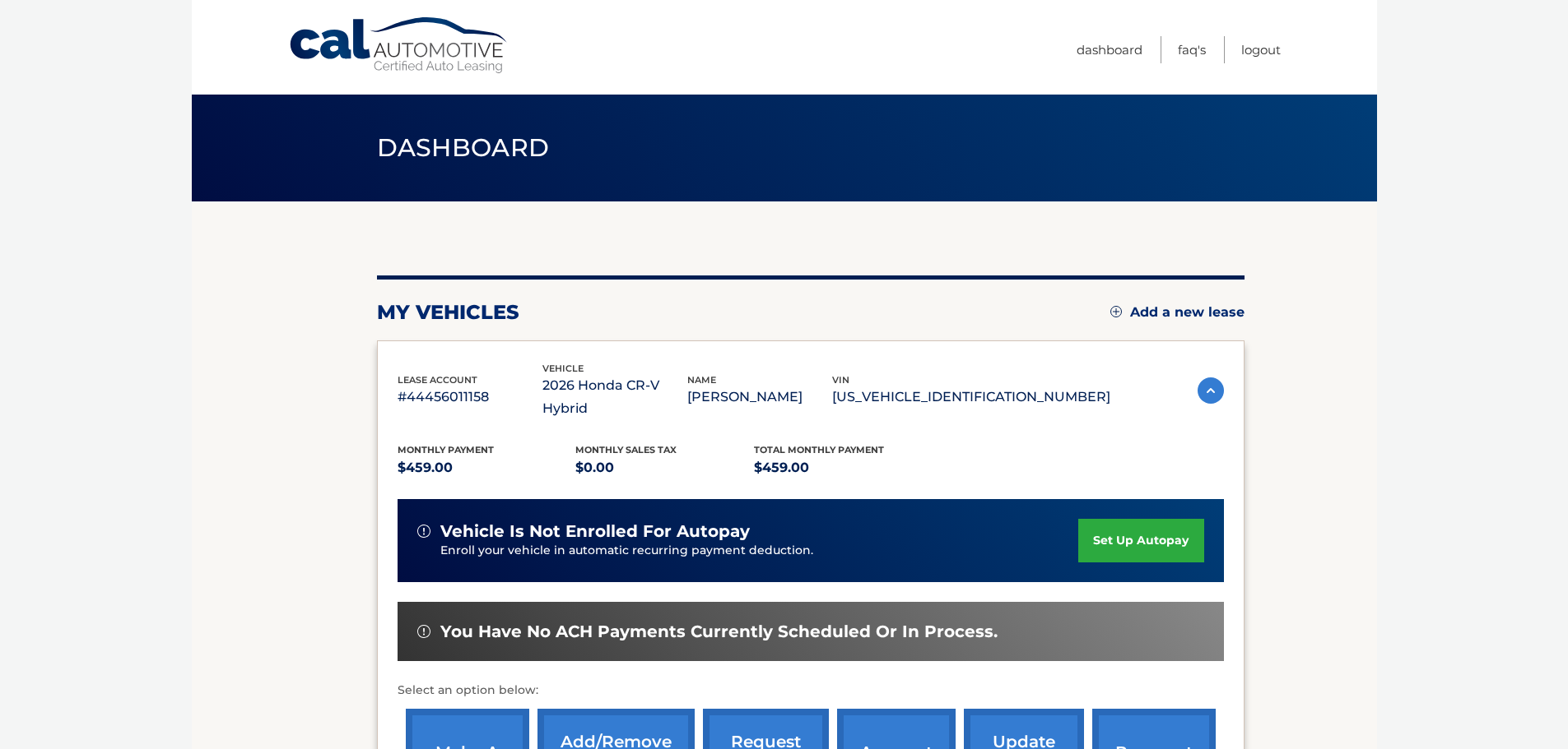
click at [1126, 519] on link "set up autopay" at bounding box center [1140, 541] width 125 height 44
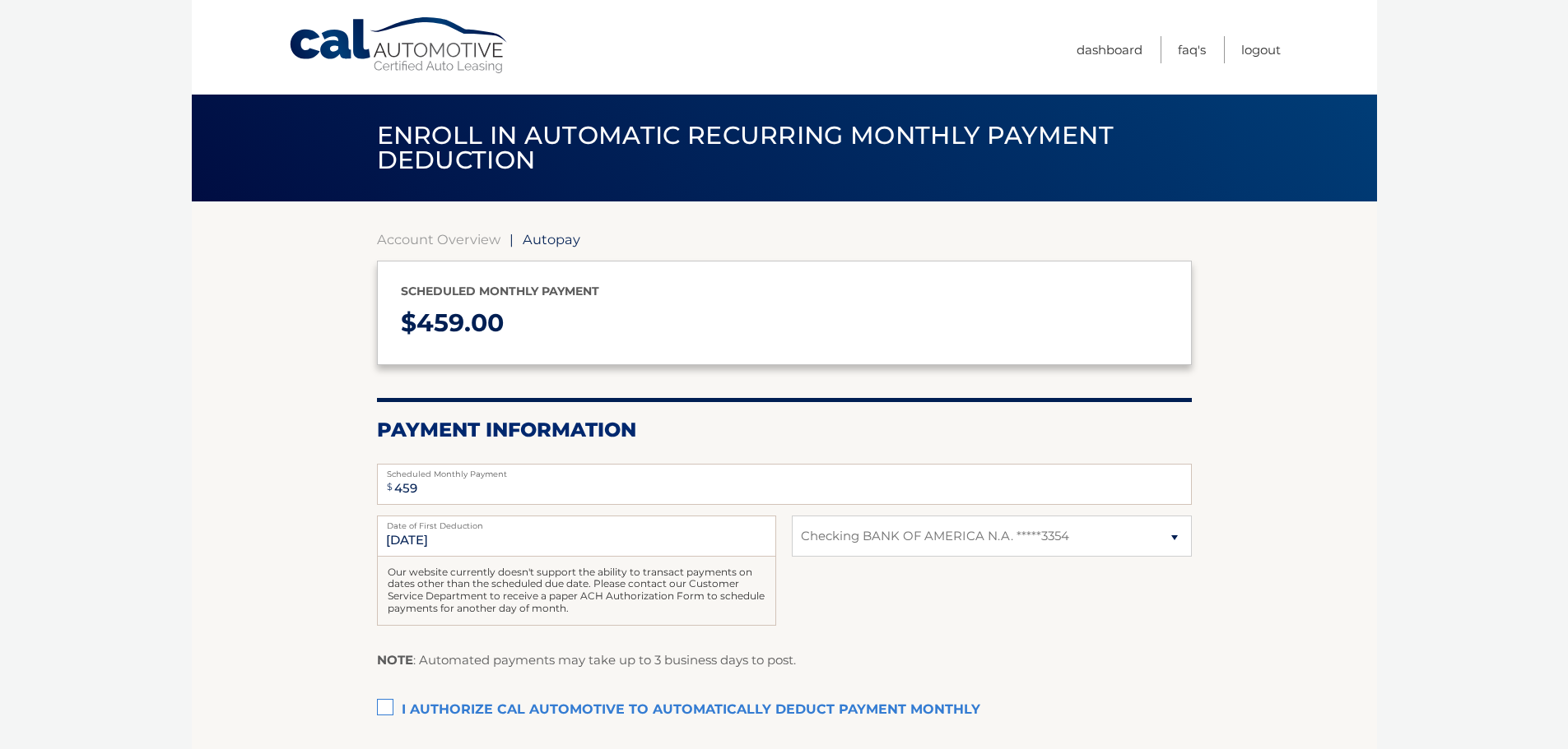
select select "YzE0MDFiYmUtYTg5Yy00Y2UyLTg3NWItMGM4NDVjY2UzYzQz"
